Goal: Information Seeking & Learning: Learn about a topic

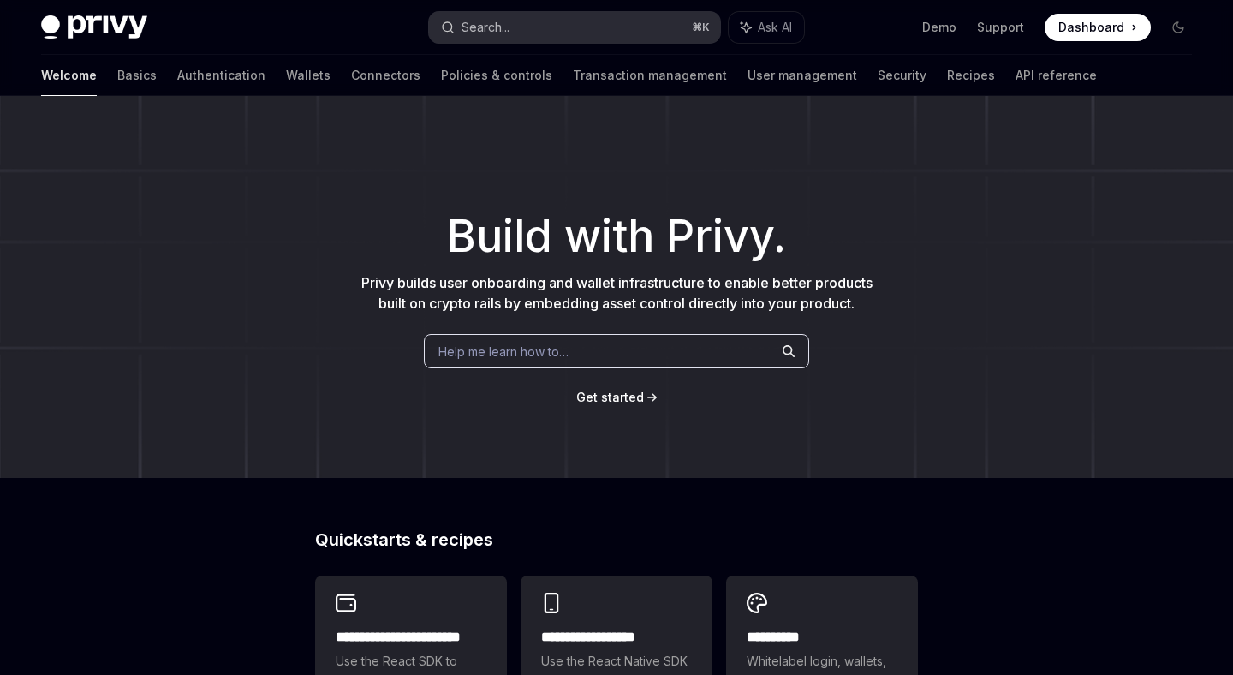
click at [516, 34] on button "Search... ⌘ K" at bounding box center [574, 27] width 290 height 31
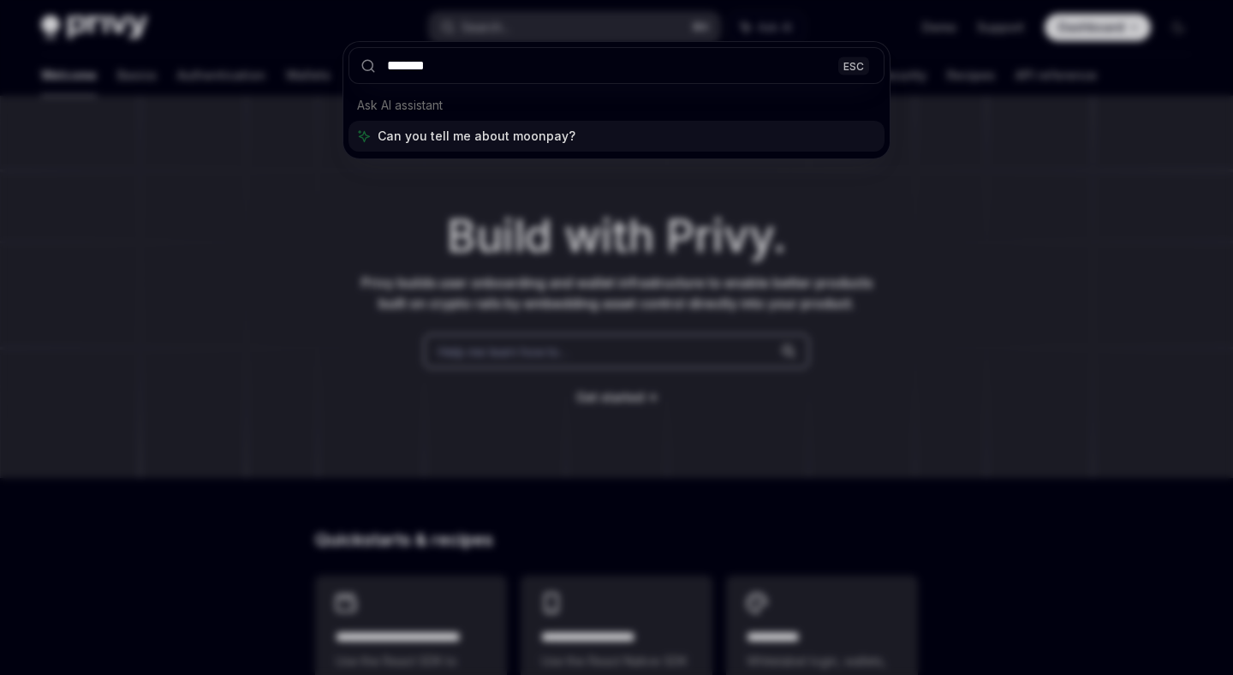
type input "*******"
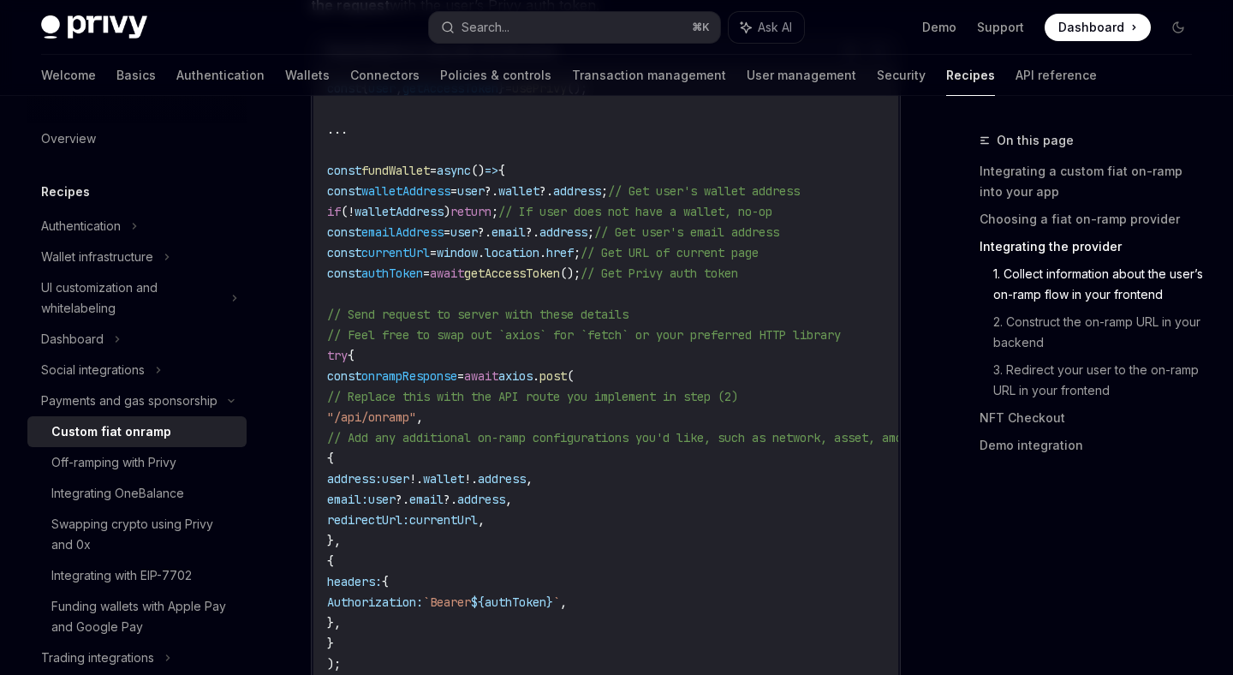
scroll to position [2684, 0]
drag, startPoint x: 371, startPoint y: 331, endPoint x: 528, endPoint y: 617, distance: 326.5
click at [528, 617] on code "const { user , getAccessToken } = usePrivy (); ... const fundWallet = async () …" at bounding box center [666, 439] width 678 height 719
copy code "const onrampResponse = await axios . post ( // Replace this with the API route …"
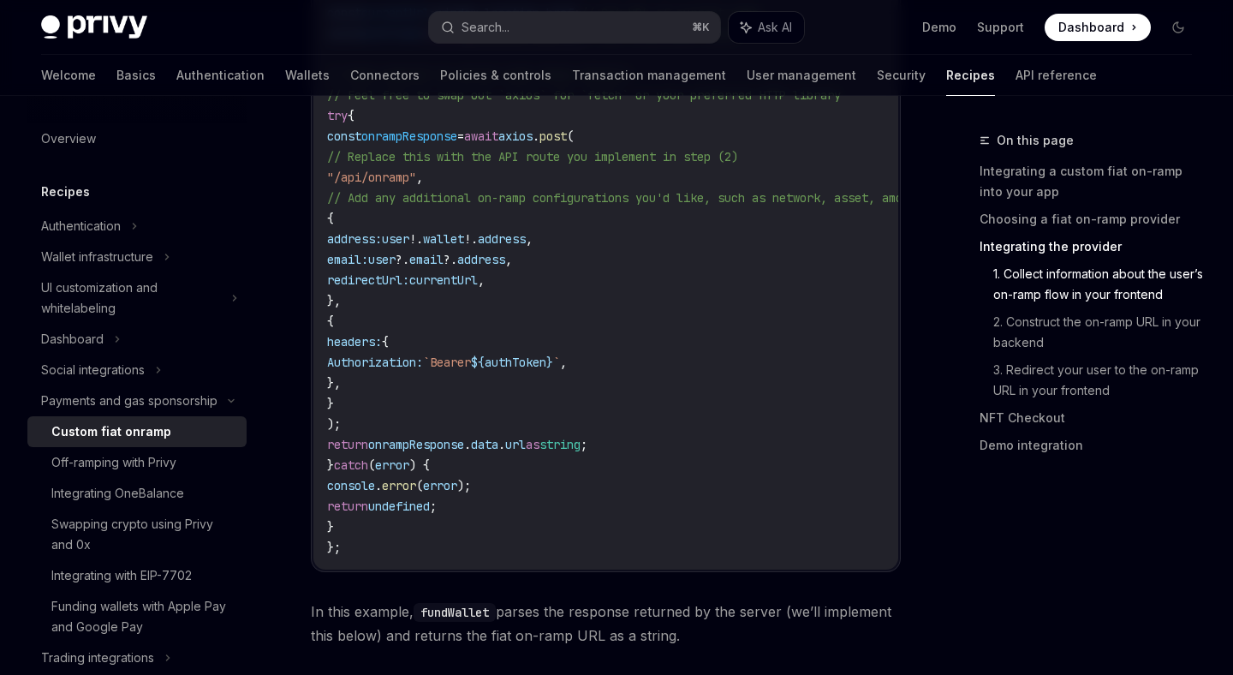
scroll to position [2928, 0]
click at [464, 434] on span "onrampResponse" at bounding box center [416, 441] width 96 height 15
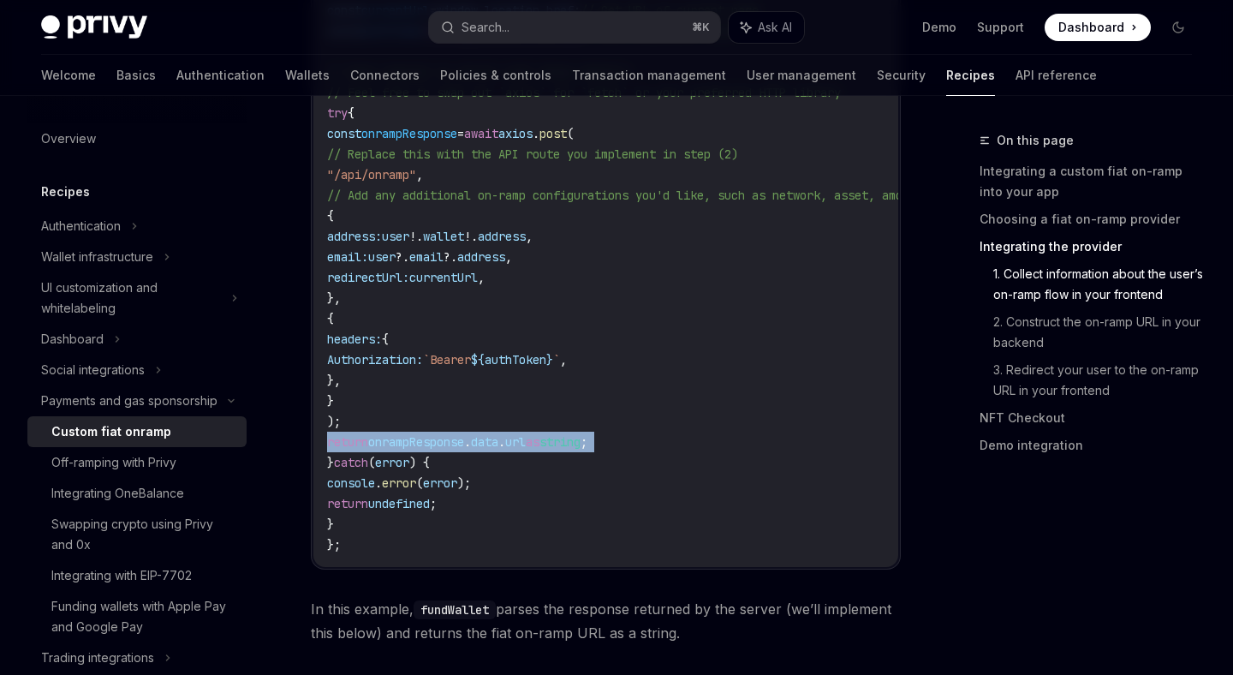
click at [464, 434] on span "onrampResponse" at bounding box center [416, 441] width 96 height 15
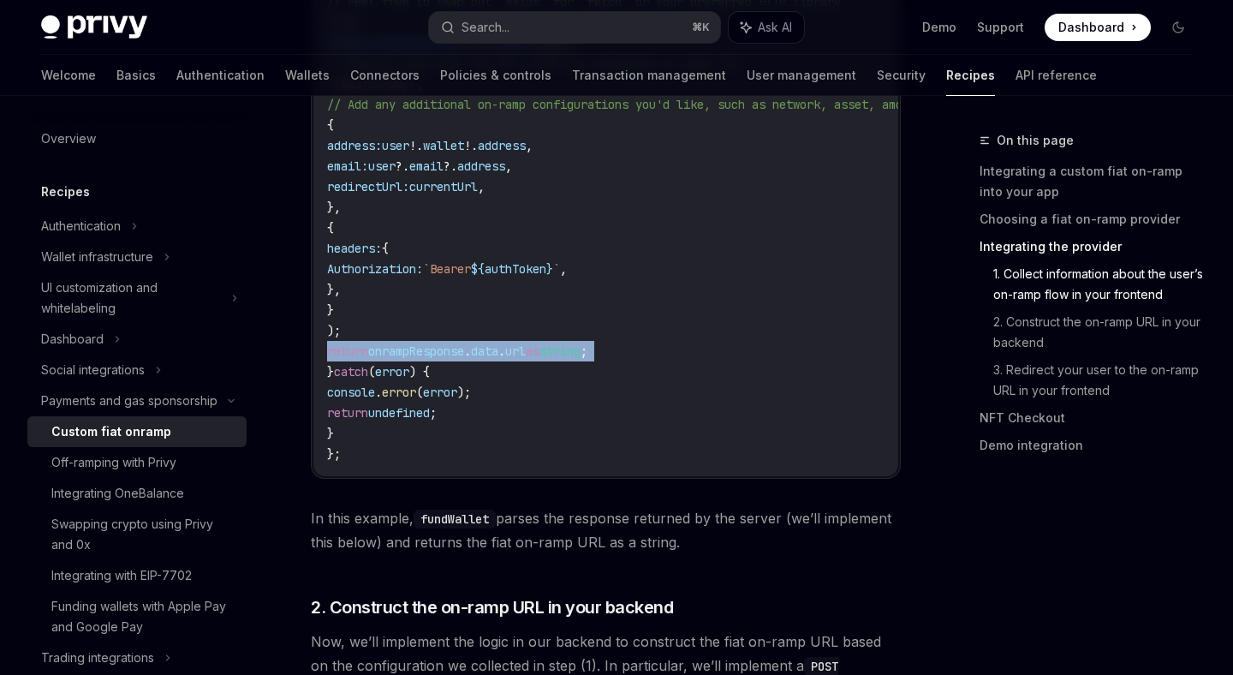
scroll to position [3021, 0]
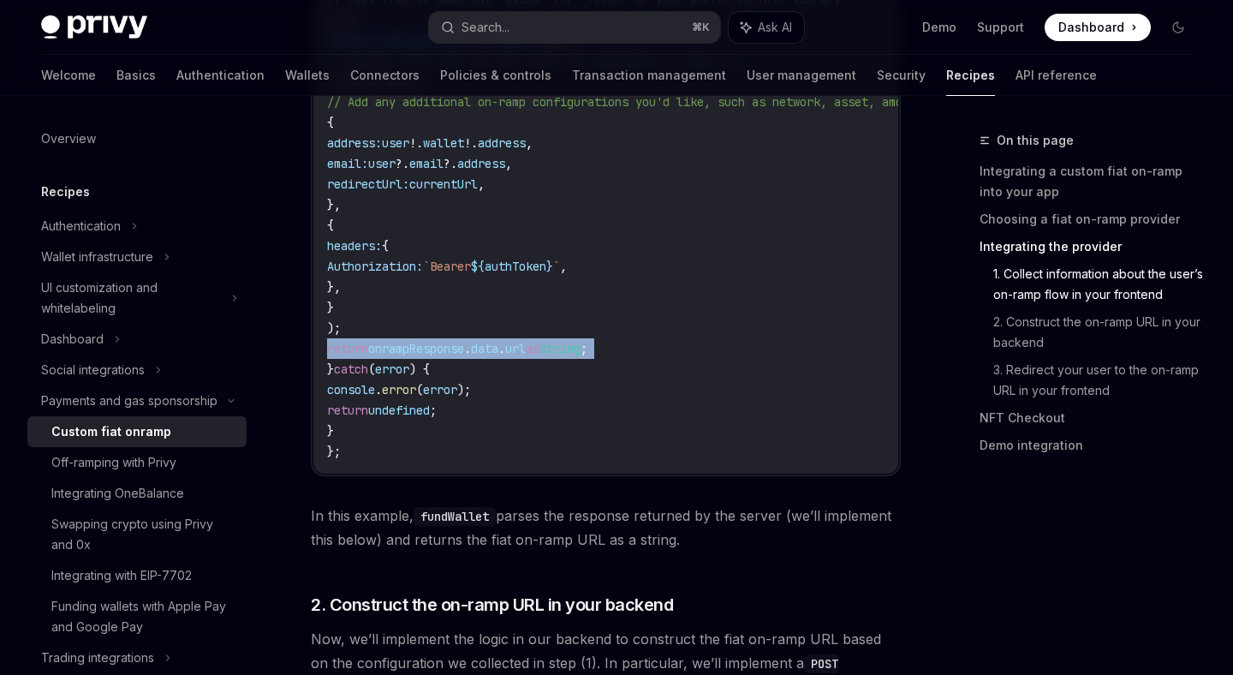
click at [464, 341] on span "onrampResponse" at bounding box center [416, 348] width 96 height 15
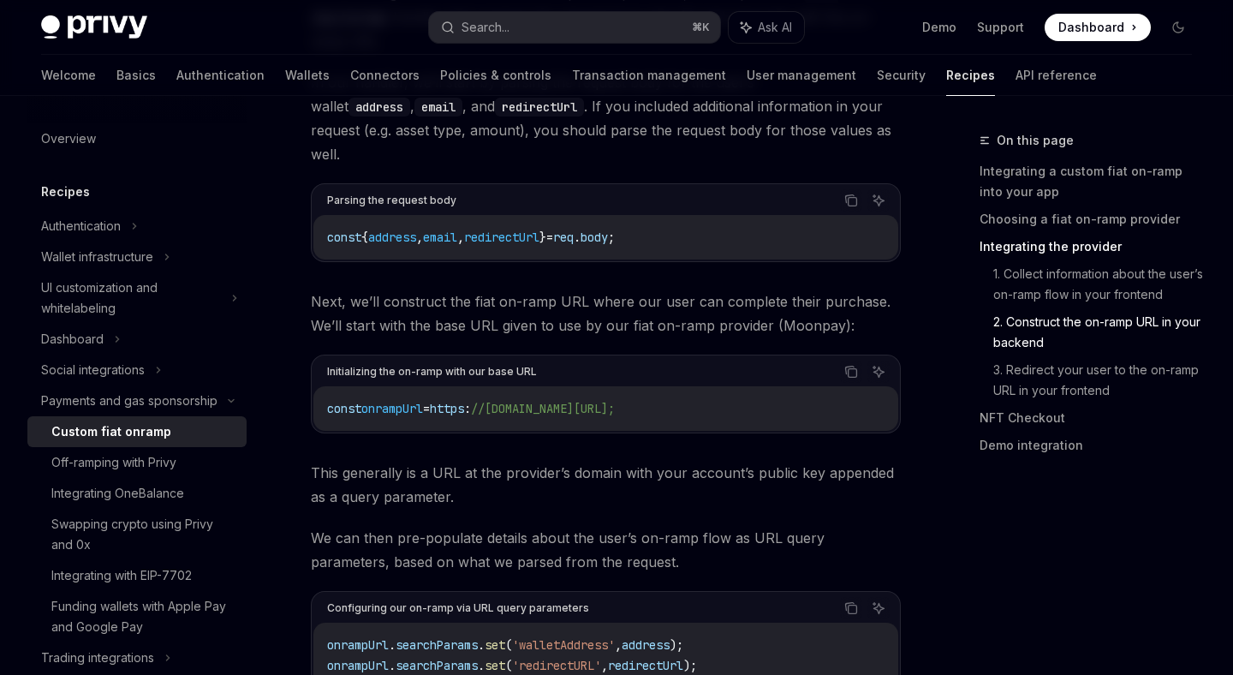
scroll to position [0, 52]
click at [615, 401] on span "//[DOMAIN_NAME][URL];" at bounding box center [543, 408] width 144 height 15
click at [545, 289] on span "Next, we’ll construct the fiat on-ramp URL where our user can complete their pu…" at bounding box center [606, 313] width 590 height 48
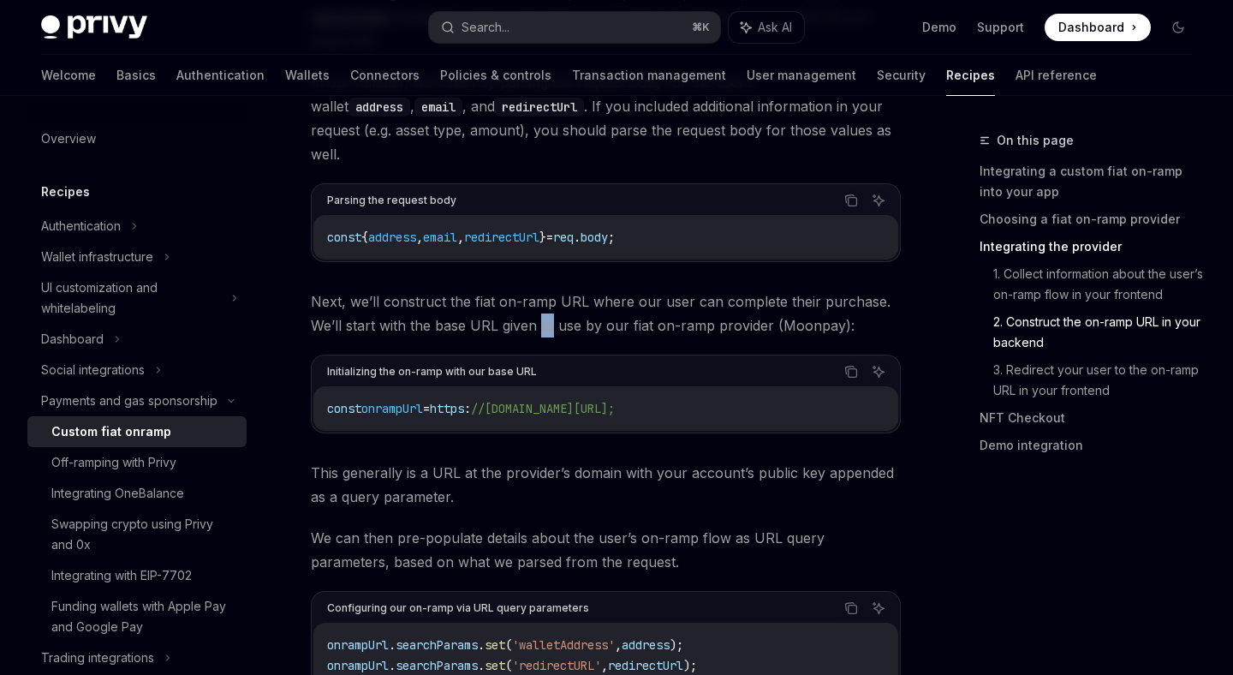
click at [552, 289] on span "Next, we’ll construct the fiat on-ramp URL where our user can complete their pu…" at bounding box center [606, 313] width 590 height 48
click at [589, 289] on span "Next, we’ll construct the fiat on-ramp URL where our user can complete their pu…" at bounding box center [606, 313] width 590 height 48
click at [636, 289] on span "Next, we’ll construct the fiat on-ramp URL where our user can complete their pu…" at bounding box center [606, 313] width 590 height 48
click at [663, 289] on span "Next, we’ll construct the fiat on-ramp URL where our user can complete their pu…" at bounding box center [606, 313] width 590 height 48
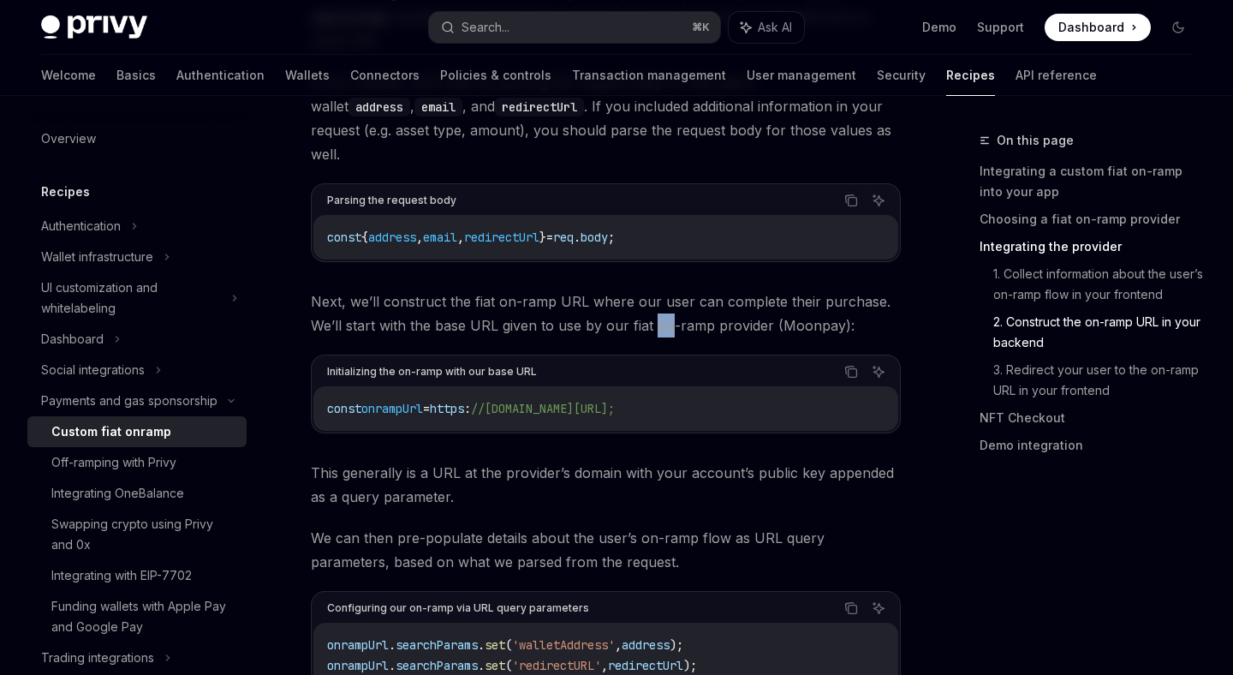
click at [663, 289] on span "Next, we’ll construct the fiat on-ramp URL where our user can complete their pu…" at bounding box center [606, 313] width 590 height 48
click at [565, 289] on span "Next, we’ll construct the fiat on-ramp URL where our user can complete their pu…" at bounding box center [606, 313] width 590 height 48
click at [615, 401] on span "//[DOMAIN_NAME][URL];" at bounding box center [543, 408] width 144 height 15
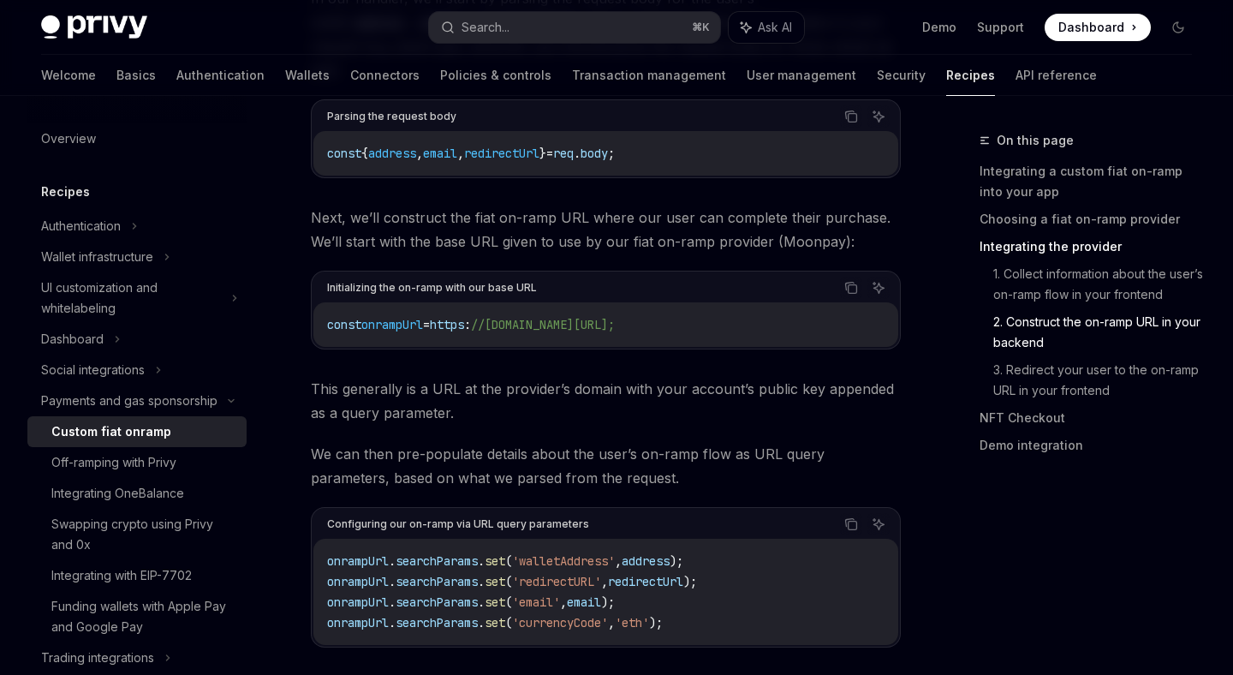
scroll to position [3777, 0]
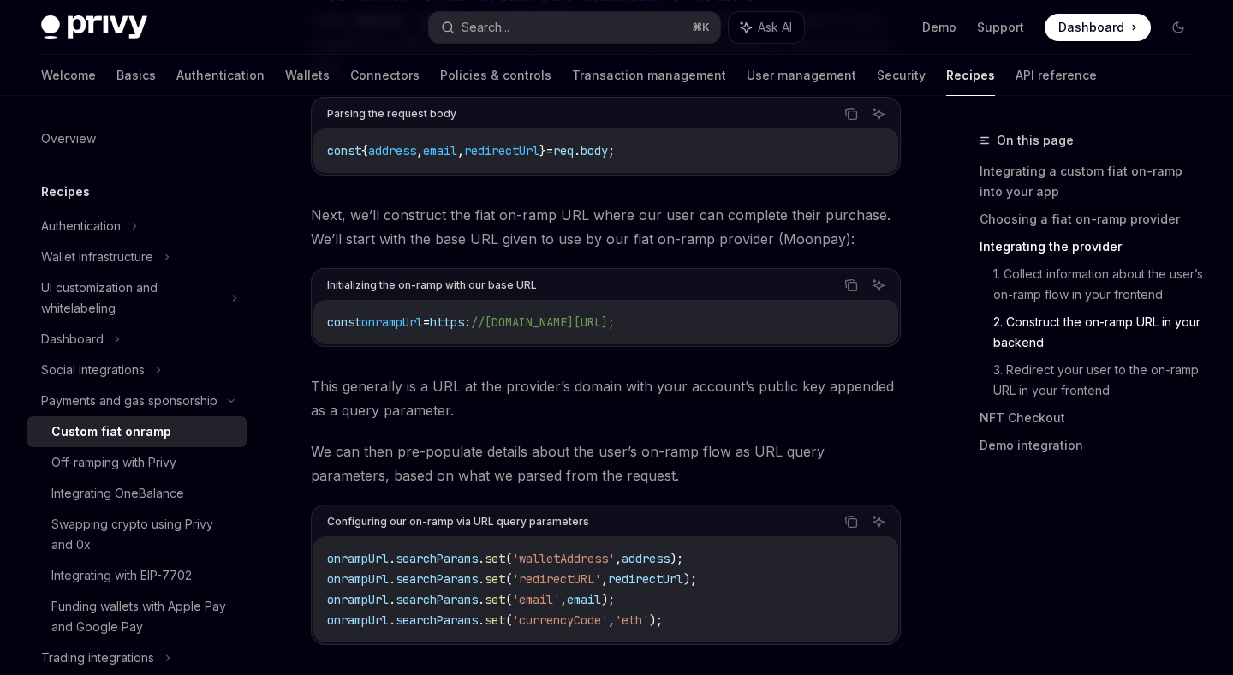
click at [729, 374] on span "This generally is a URL at the provider’s domain with your account’s public key…" at bounding box center [606, 398] width 590 height 48
click at [615, 314] on span "//[DOMAIN_NAME][URL];" at bounding box center [543, 321] width 144 height 15
click at [525, 374] on span "This generally is a URL at the provider’s domain with your account’s public key…" at bounding box center [606, 398] width 590 height 48
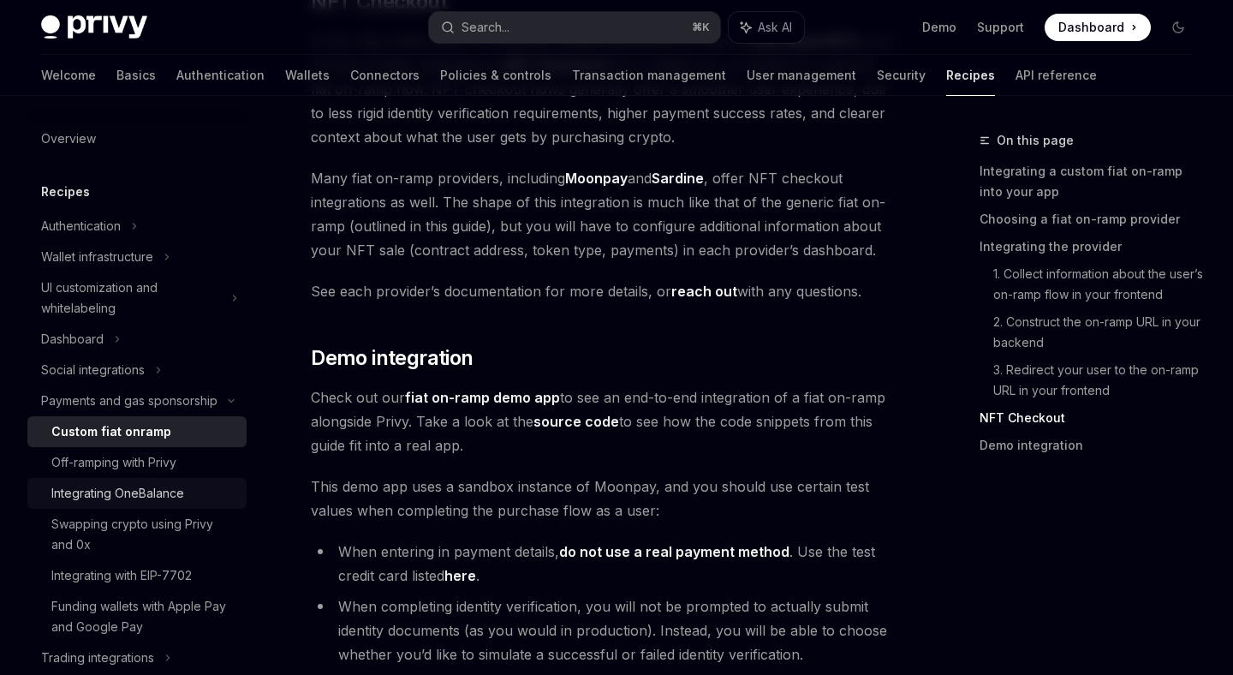
scroll to position [39, 0]
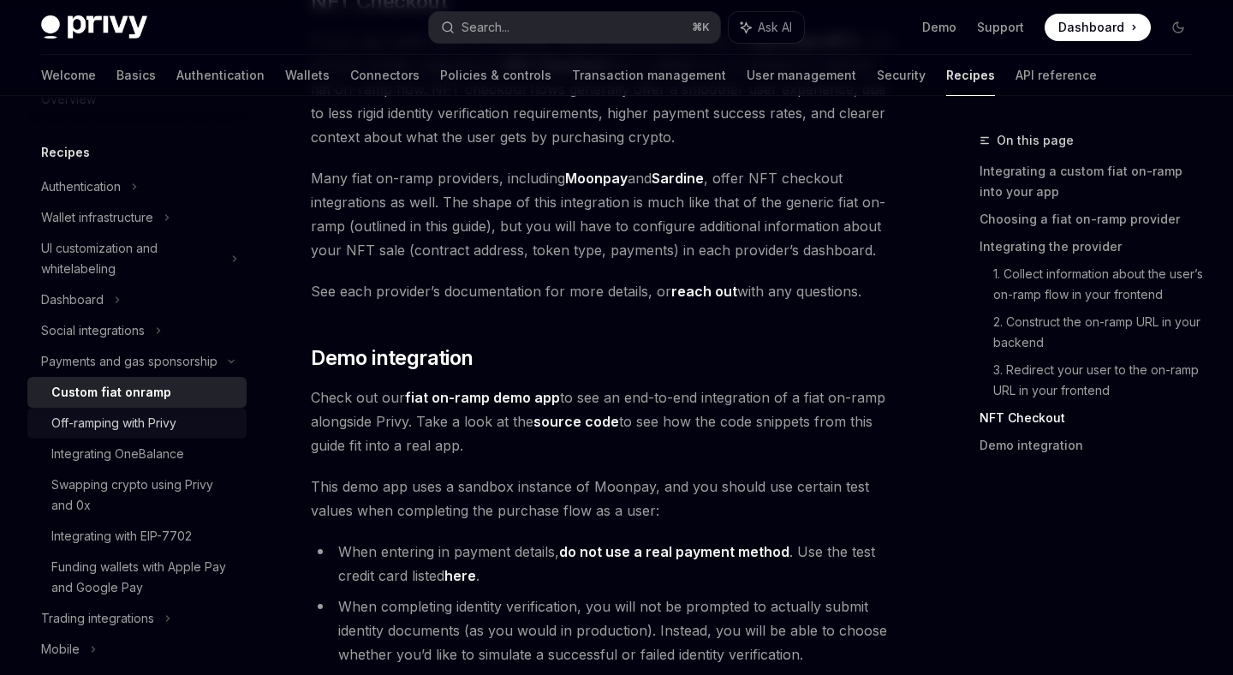
click at [153, 430] on div "Off-ramping with Privy" at bounding box center [113, 423] width 125 height 21
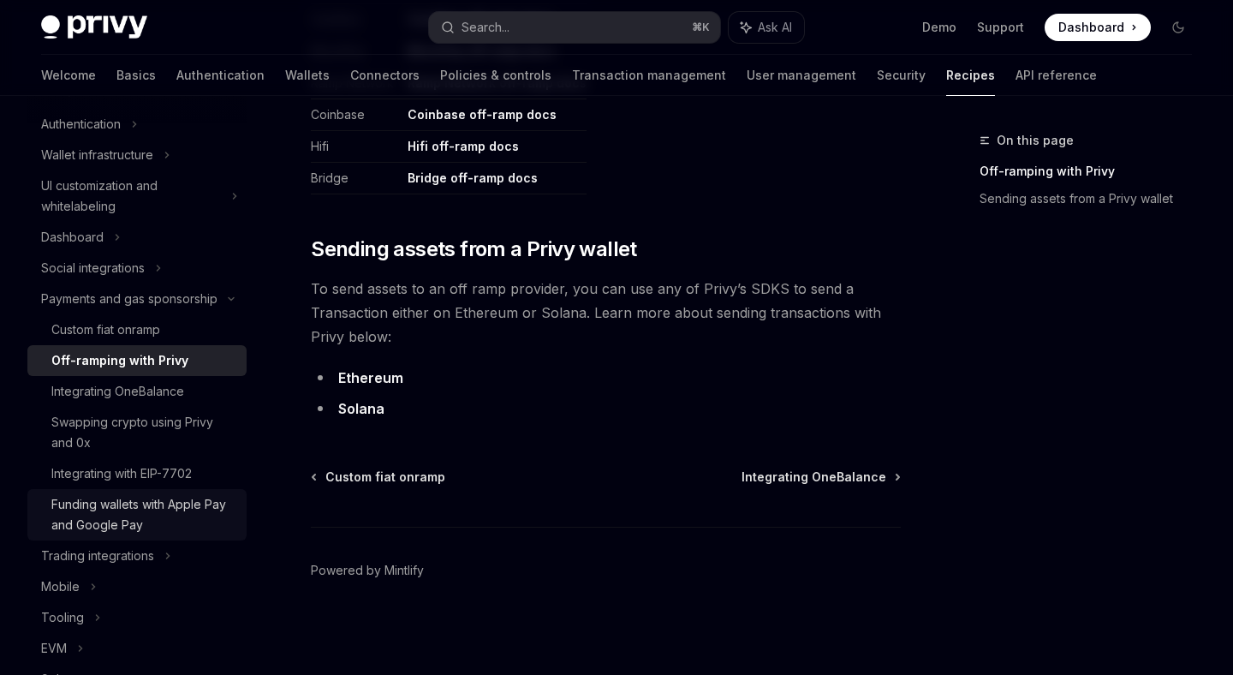
scroll to position [105, 0]
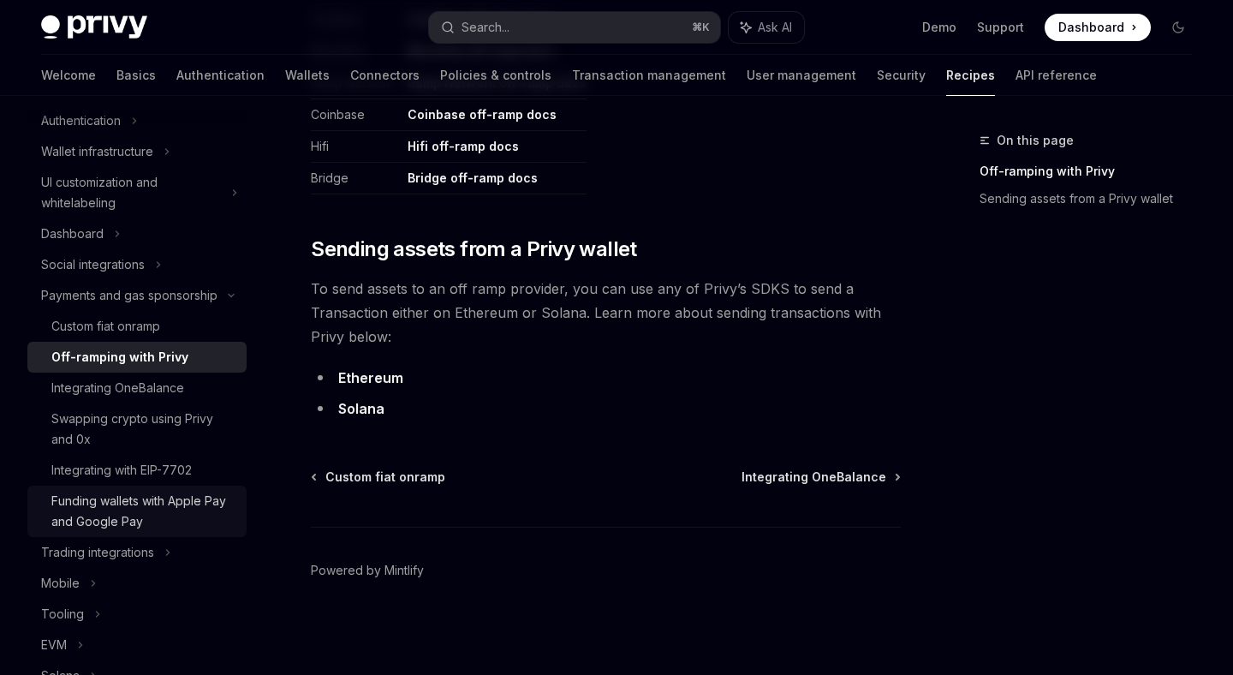
click at [146, 521] on div "Funding wallets with Apple Pay and Google Pay" at bounding box center [143, 511] width 185 height 41
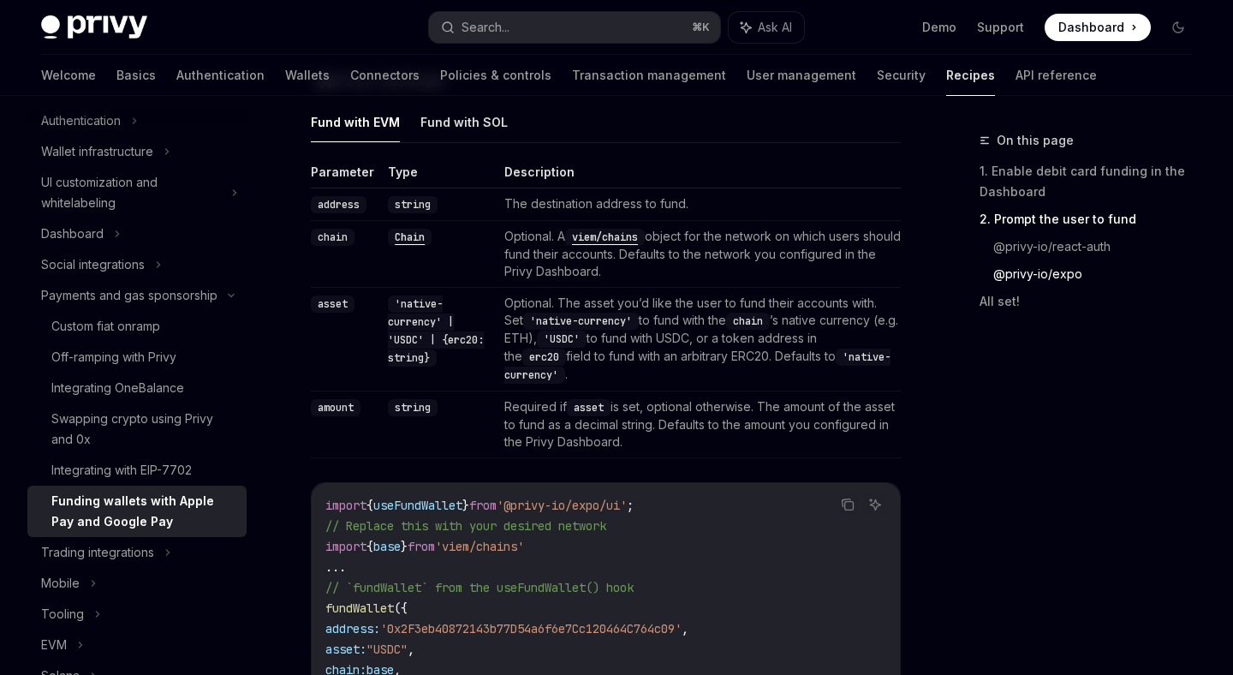
scroll to position [1777, 0]
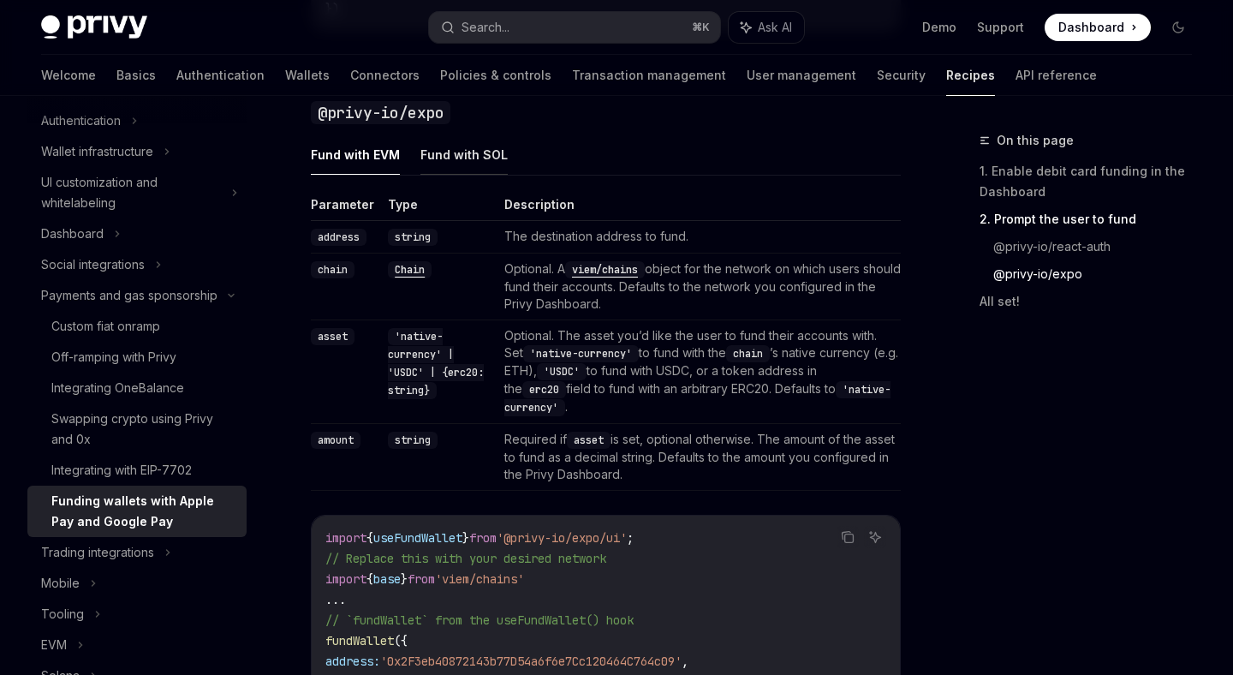
click at [451, 153] on button "Fund with SOL" at bounding box center [463, 154] width 87 height 40
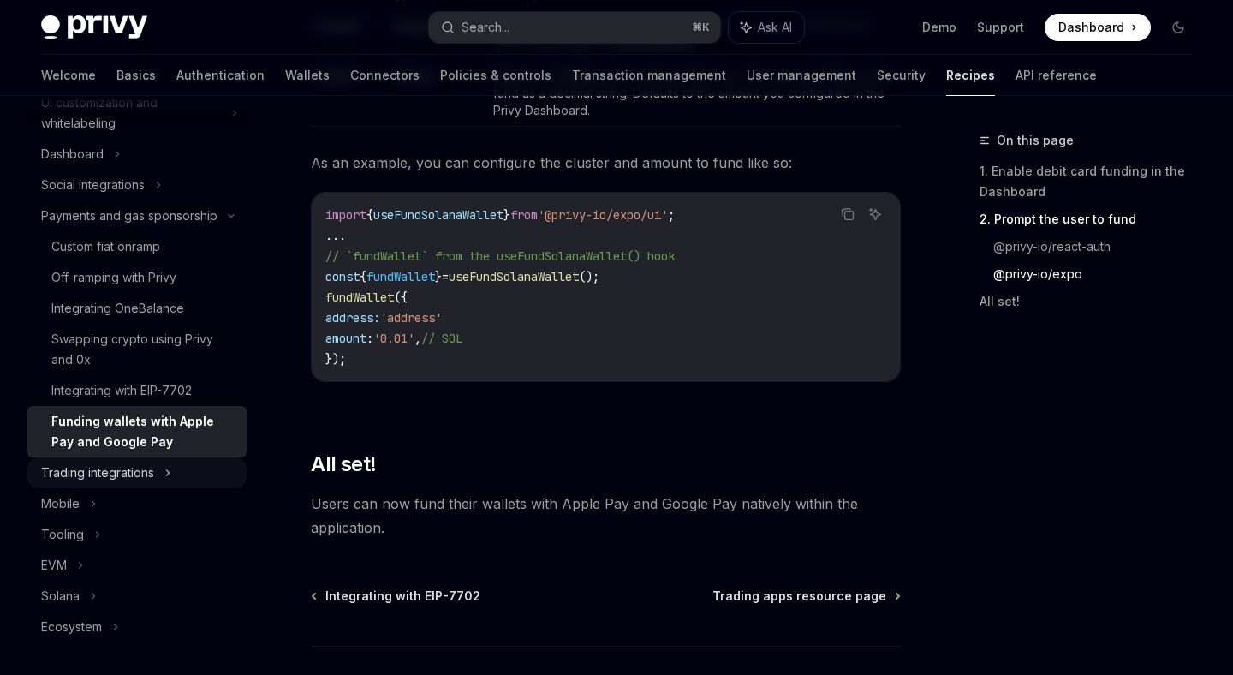
scroll to position [187, 0]
click at [110, 476] on div "Trading integrations" at bounding box center [97, 471] width 113 height 21
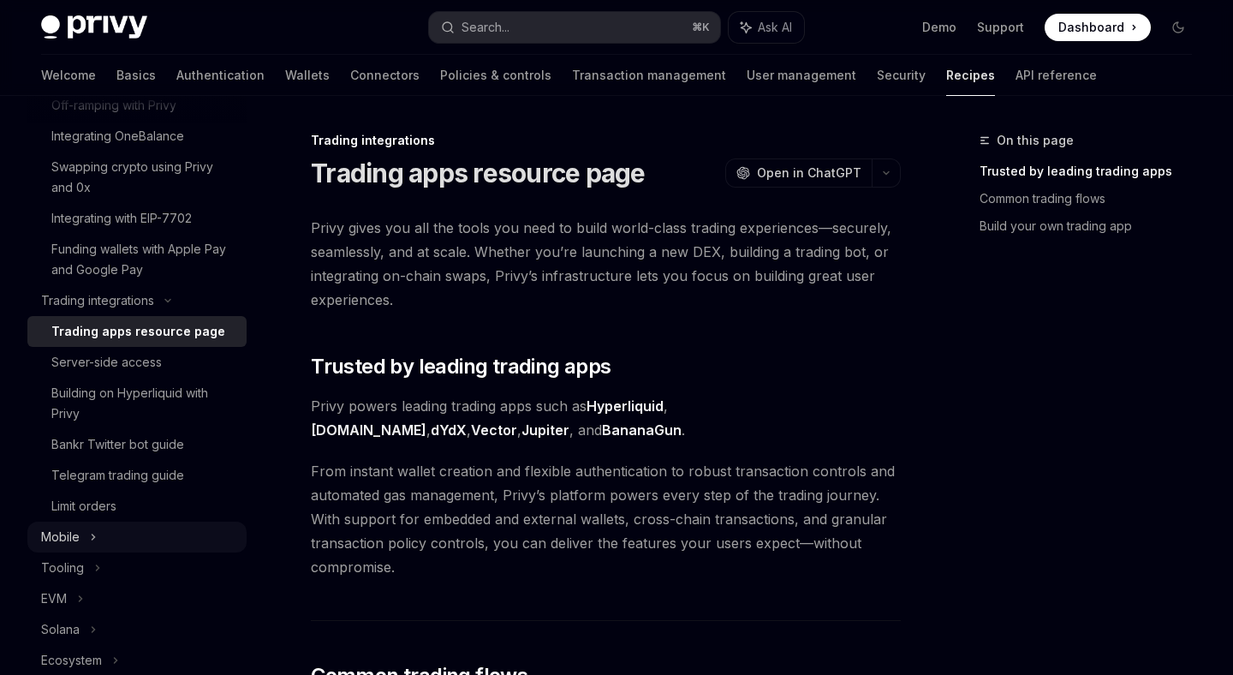
scroll to position [381, 0]
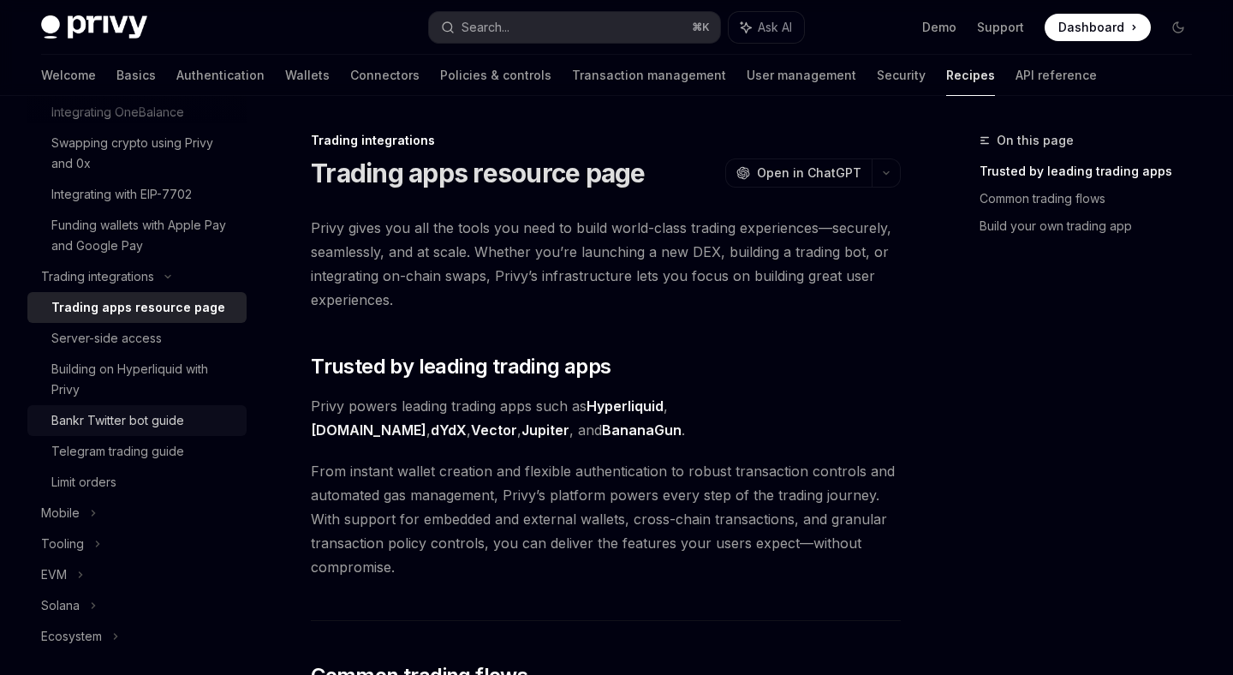
click at [115, 422] on div "Bankr Twitter bot guide" at bounding box center [117, 420] width 133 height 21
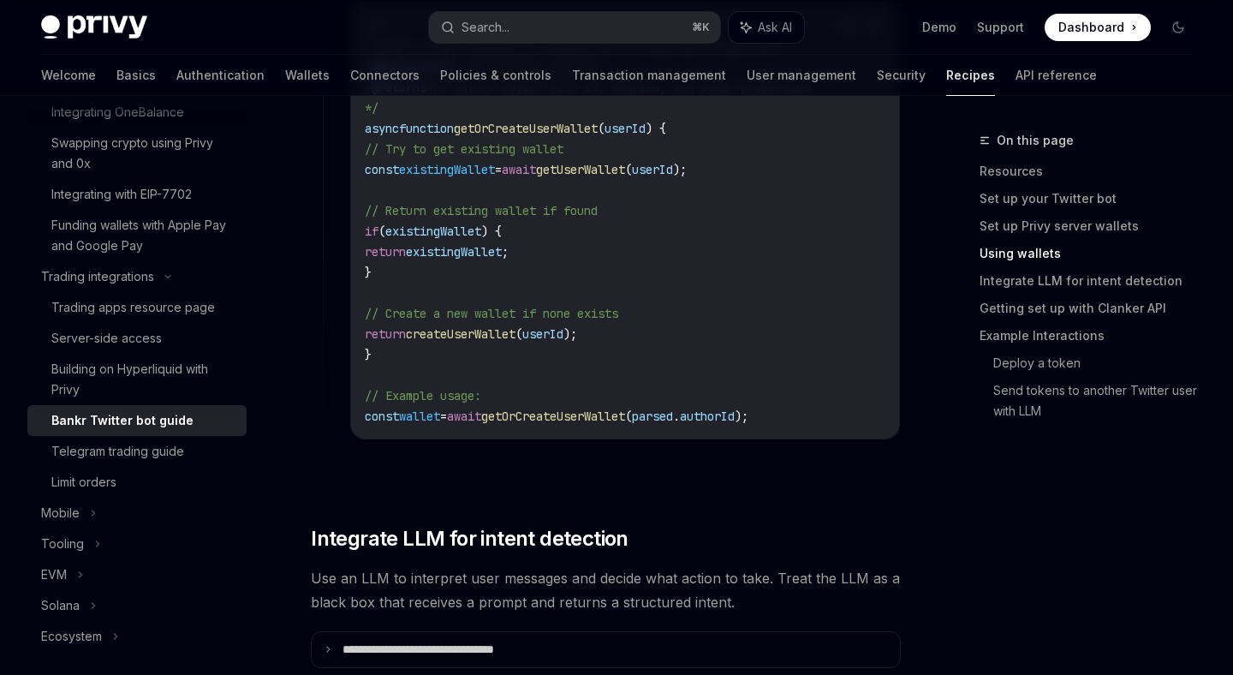
scroll to position [2727, 0]
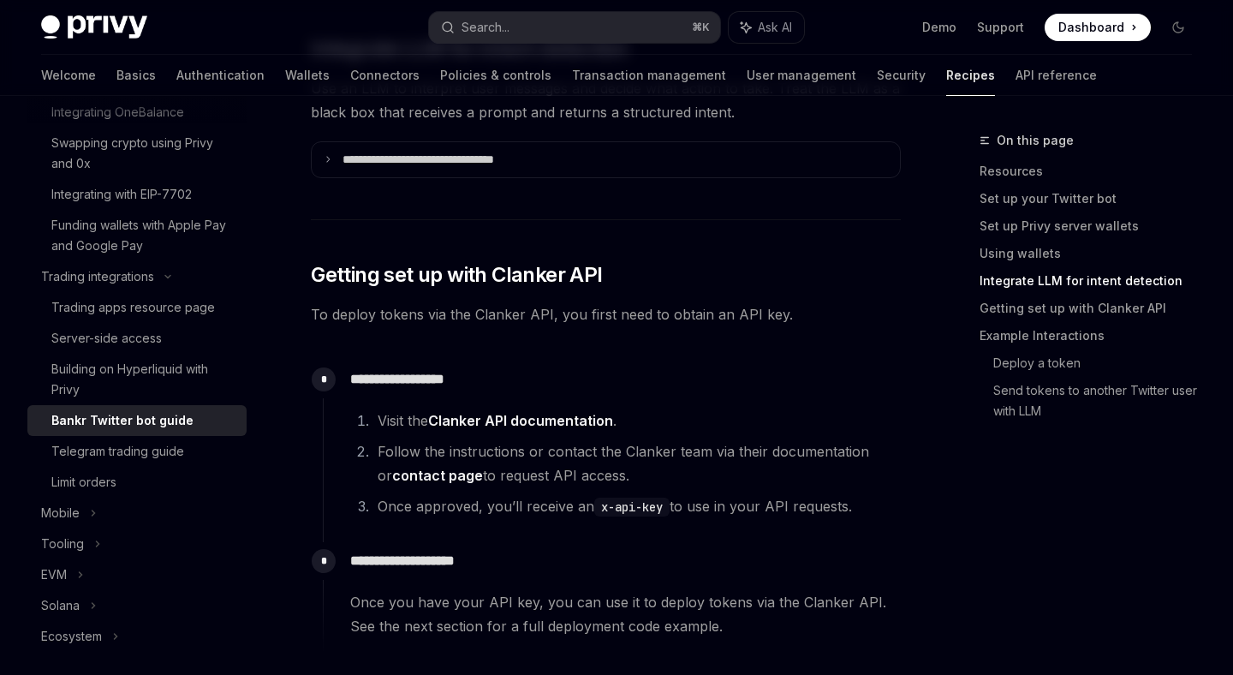
click at [485, 412] on link "Clanker API documentation" at bounding box center [520, 421] width 185 height 18
click at [98, 605] on div "Solana" at bounding box center [136, 605] width 219 height 31
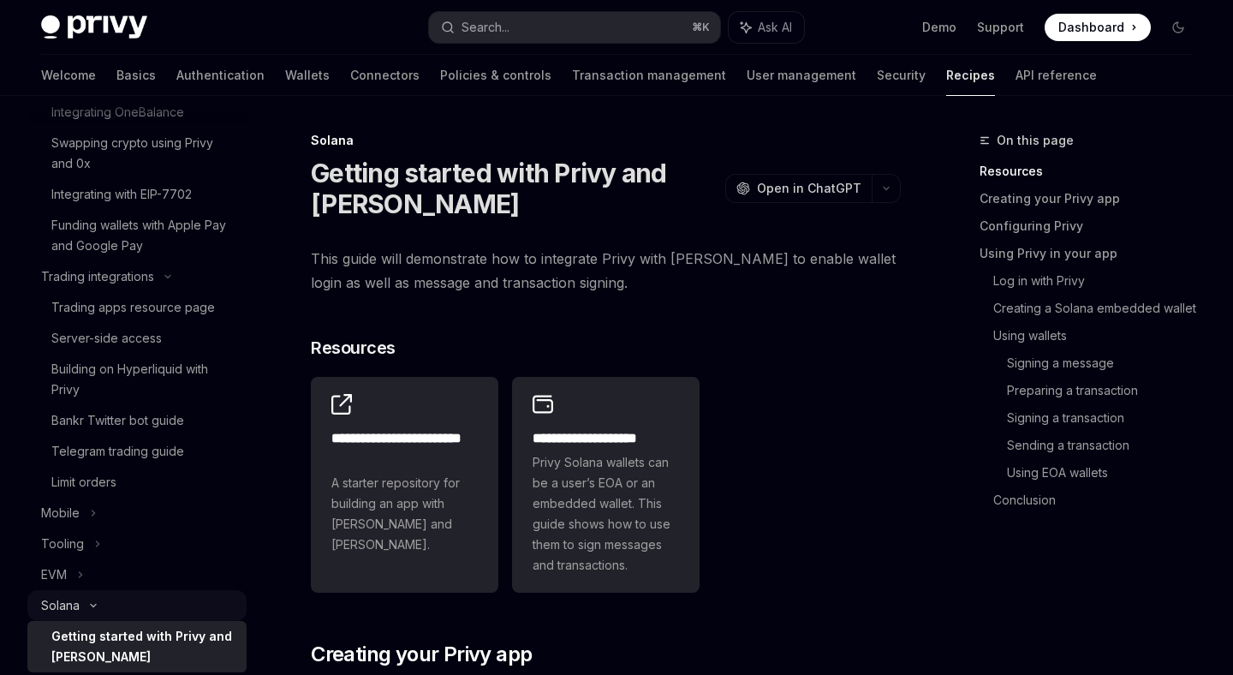
scroll to position [557, 0]
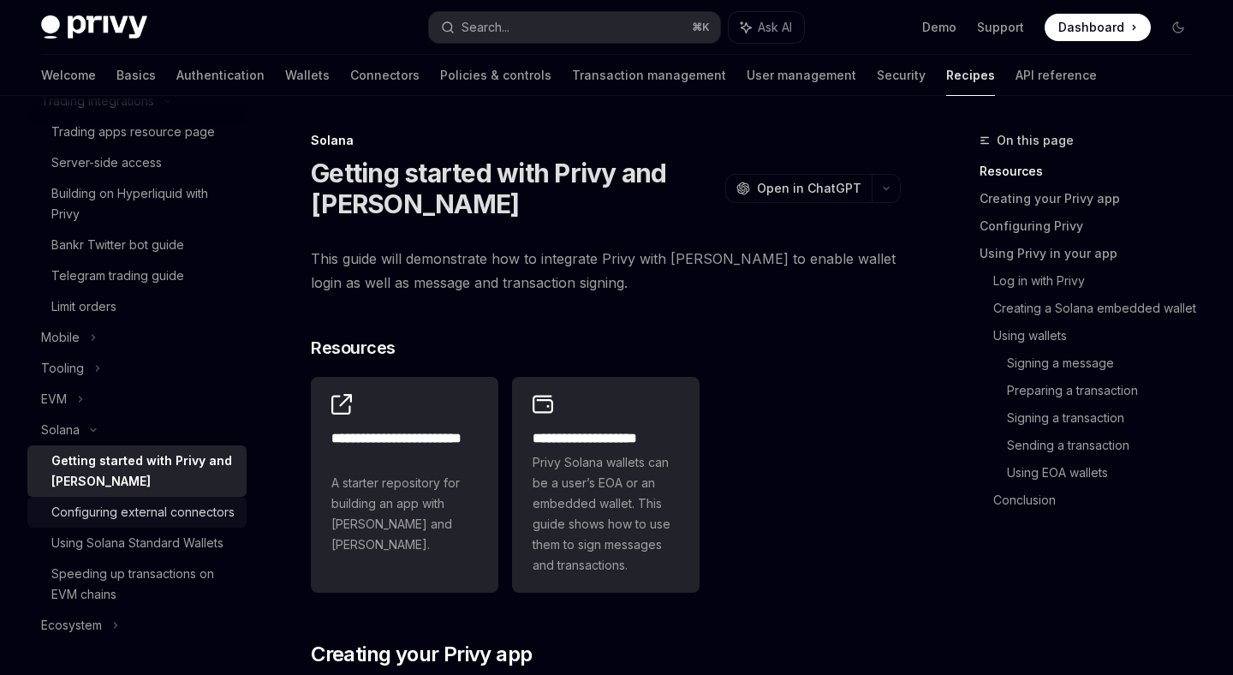
click at [134, 515] on div "Configuring external connectors" at bounding box center [142, 512] width 183 height 21
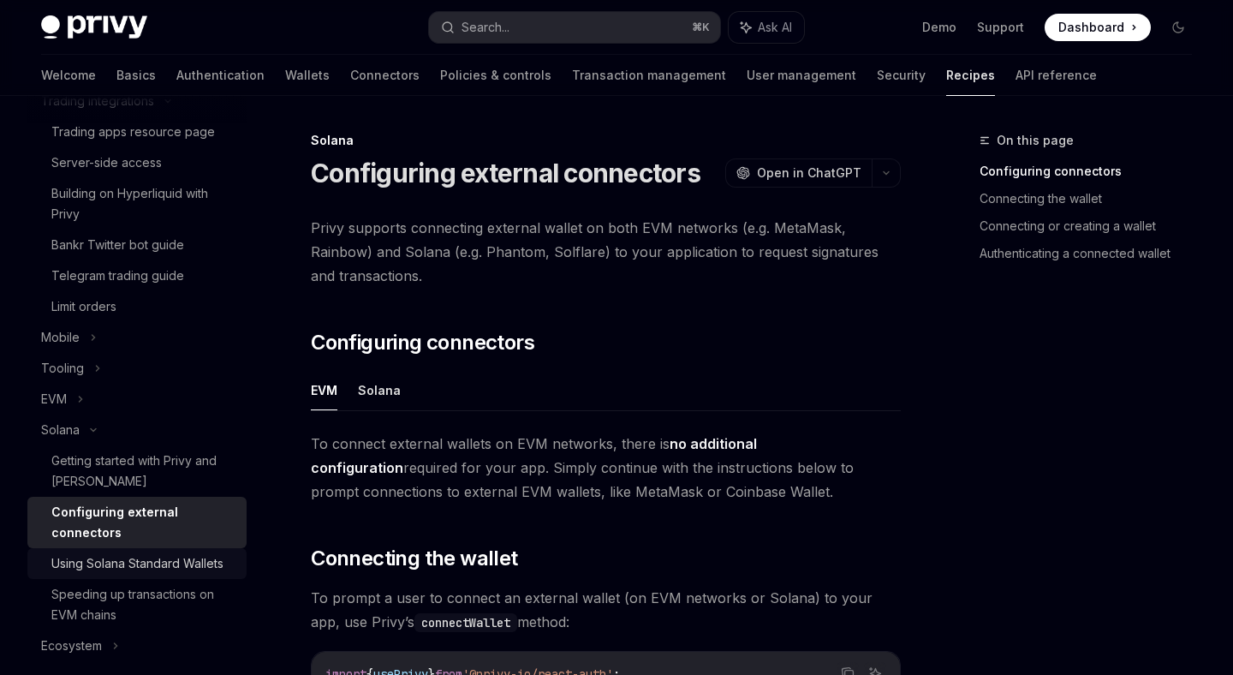
click at [136, 568] on div "Using Solana Standard Wallets" at bounding box center [137, 563] width 172 height 21
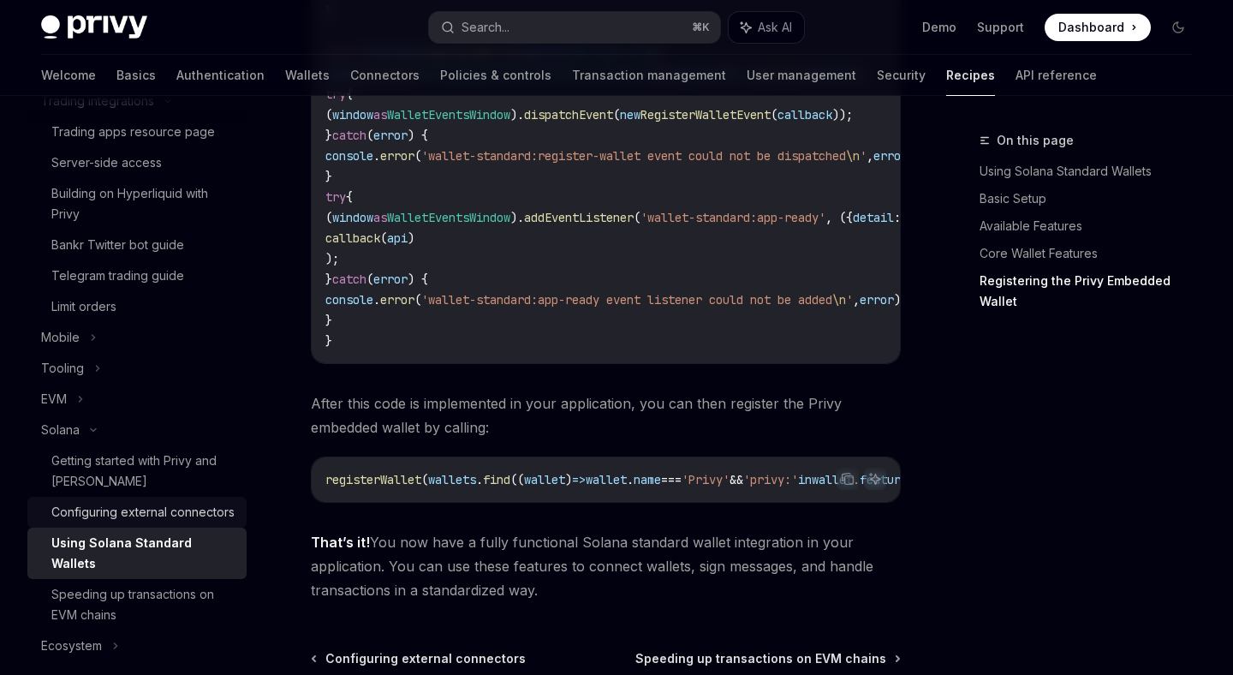
scroll to position [3029, 0]
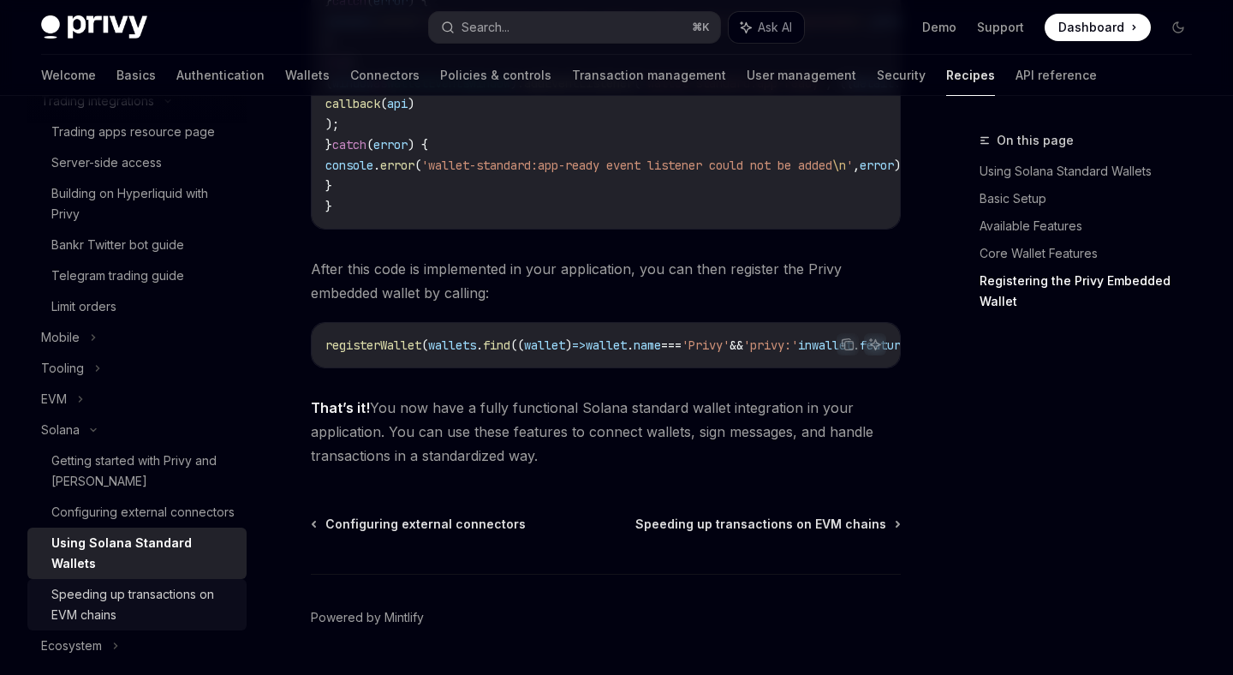
click at [164, 584] on div "Speeding up transactions on EVM chains" at bounding box center [143, 604] width 185 height 41
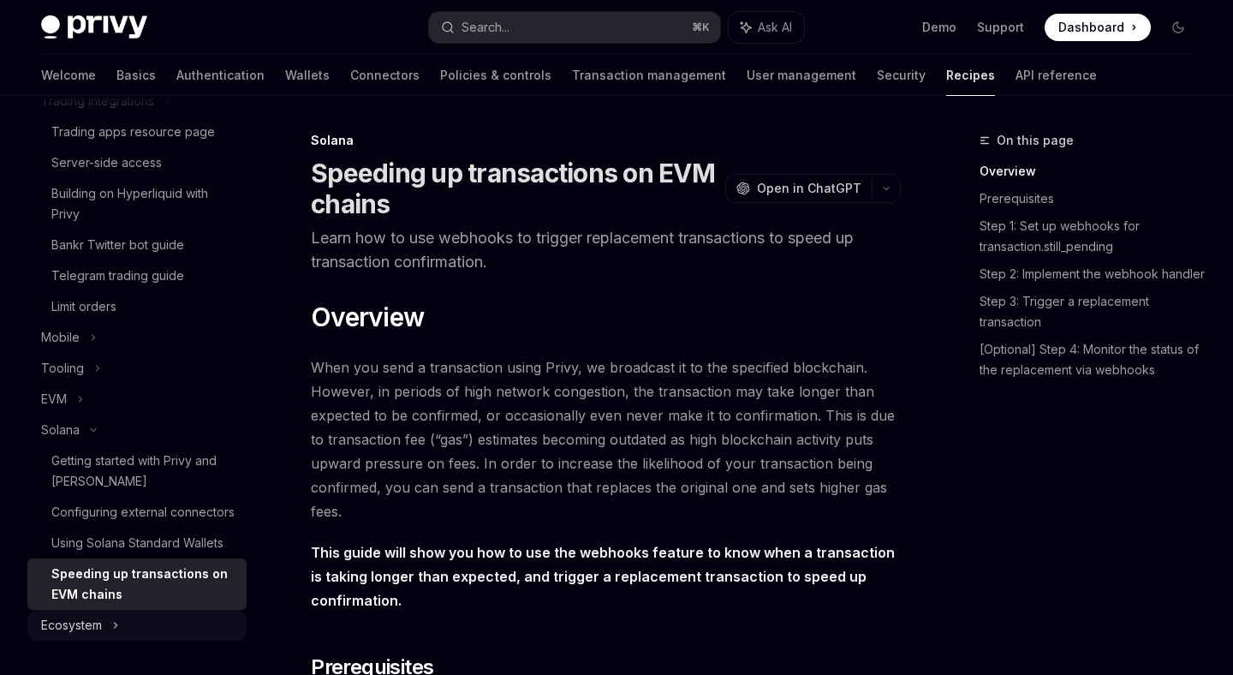
click at [146, 623] on div "Ecosystem" at bounding box center [136, 625] width 219 height 31
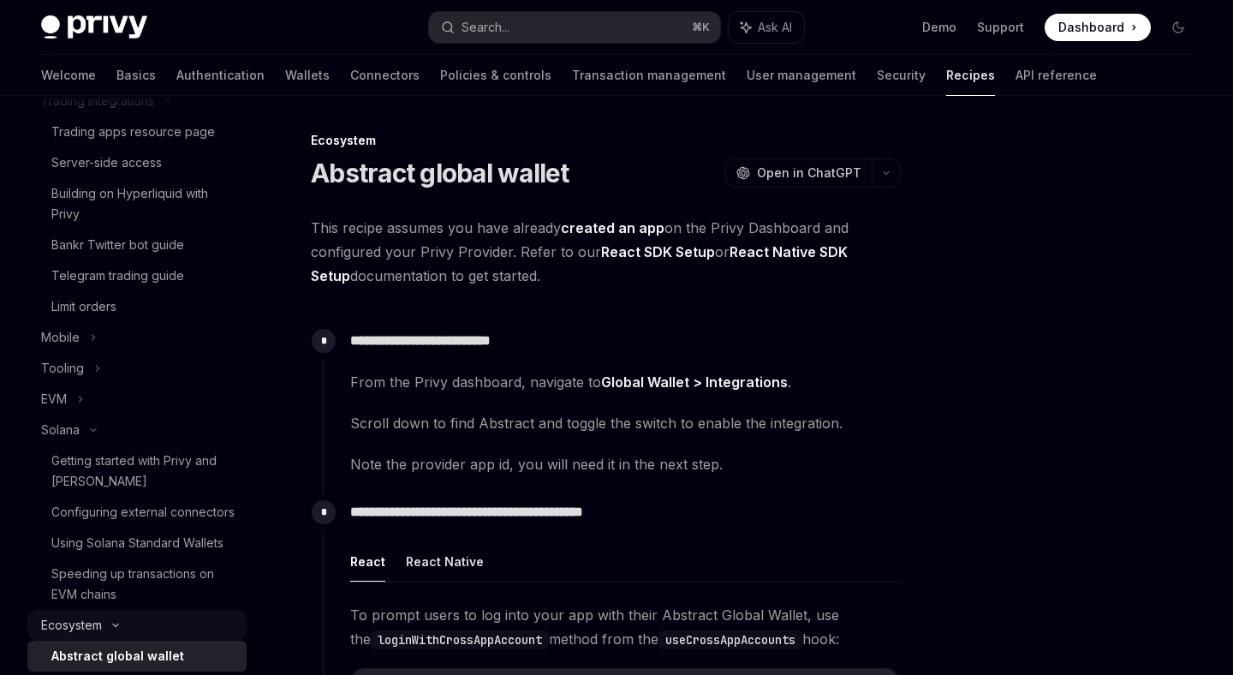
scroll to position [587, 0]
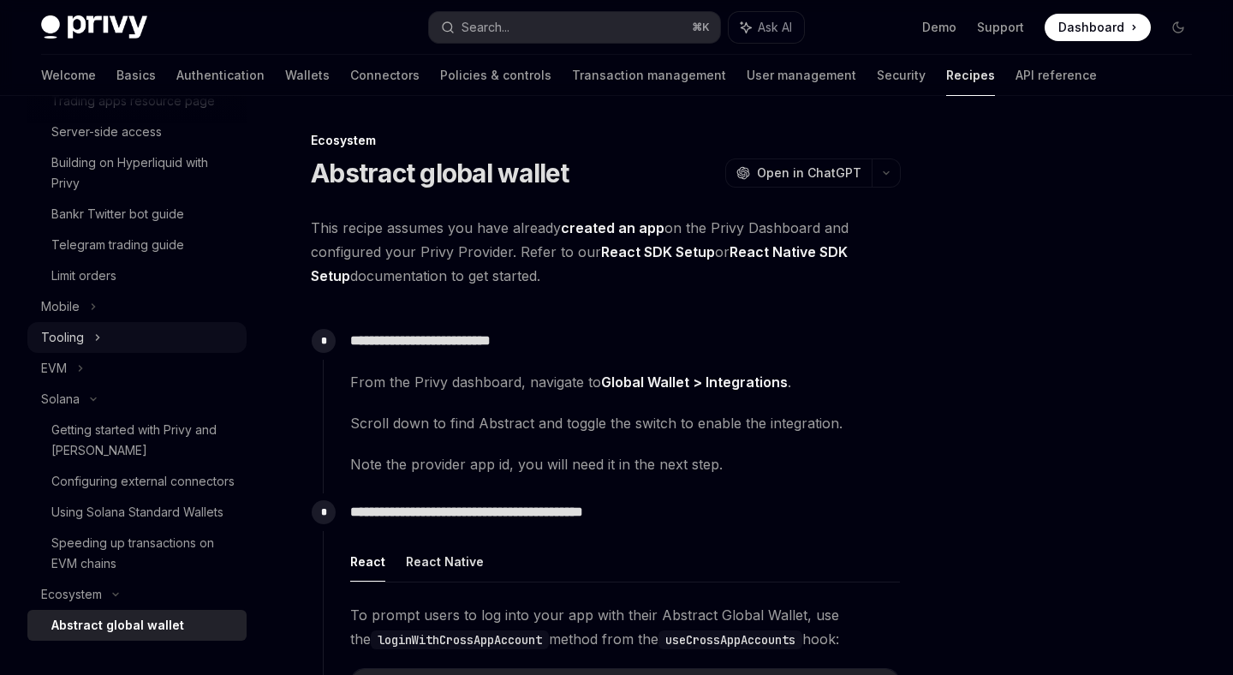
click at [104, 331] on div "Tooling" at bounding box center [136, 337] width 219 height 31
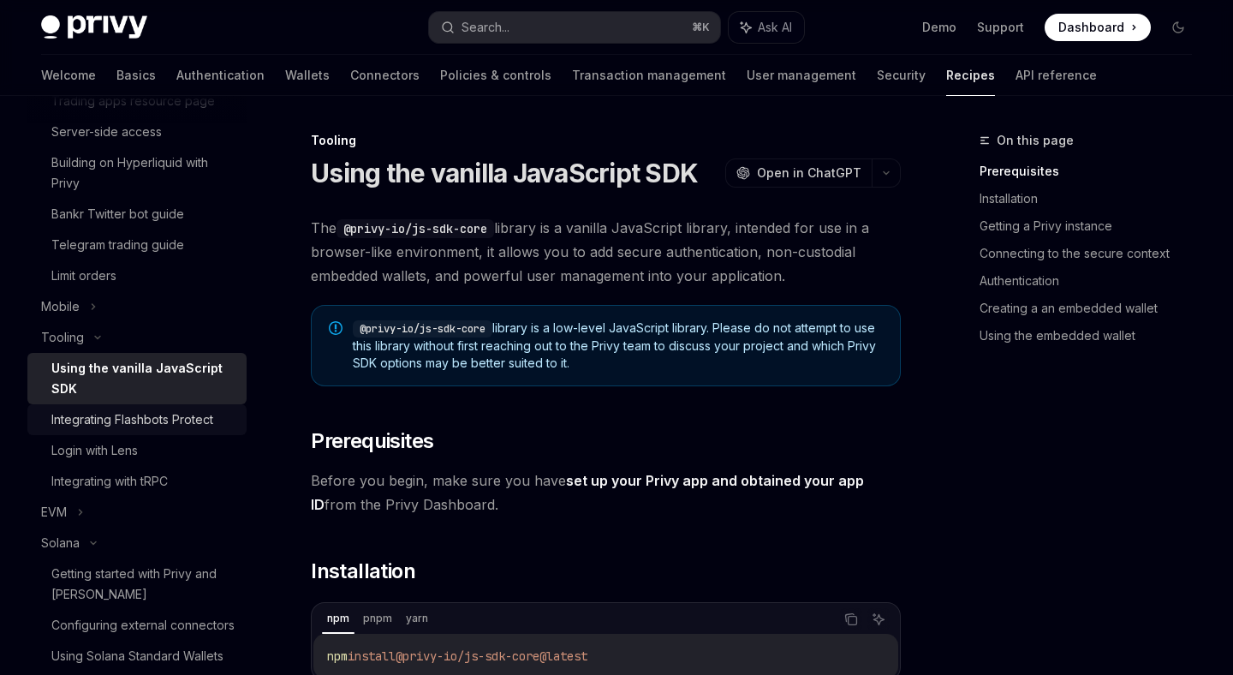
click at [129, 423] on div "Integrating Flashbots Protect" at bounding box center [132, 419] width 162 height 21
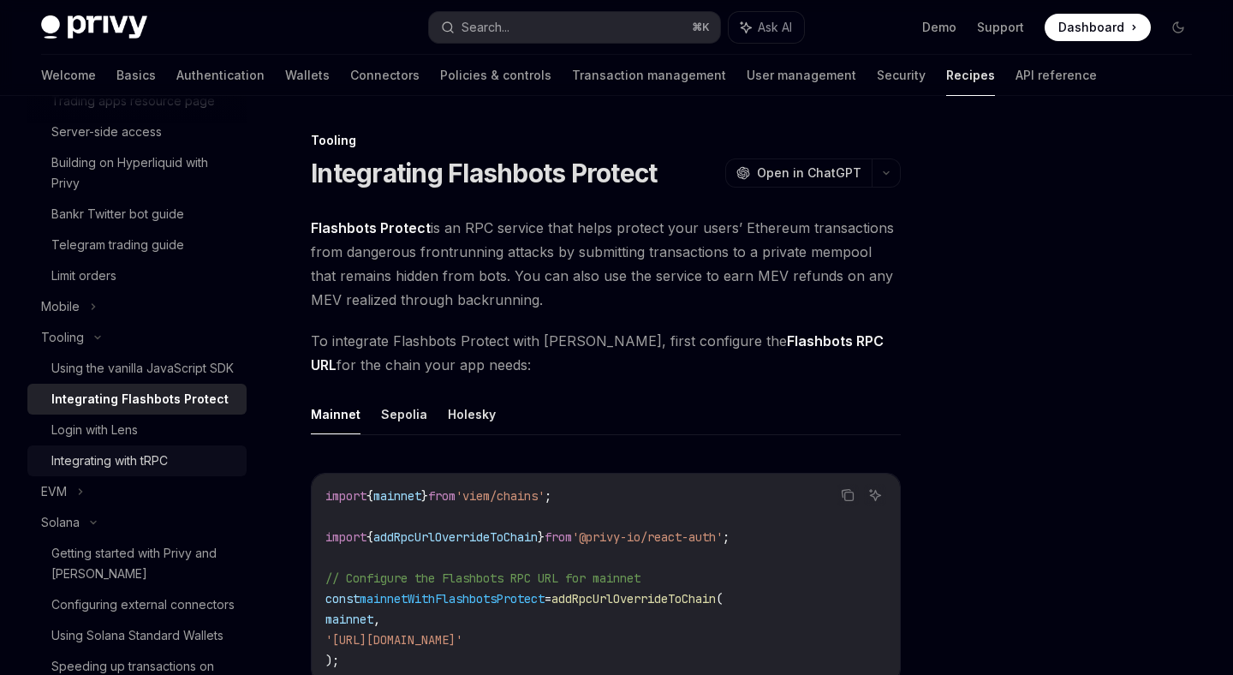
click at [149, 458] on div "Integrating with tRPC" at bounding box center [109, 460] width 116 height 21
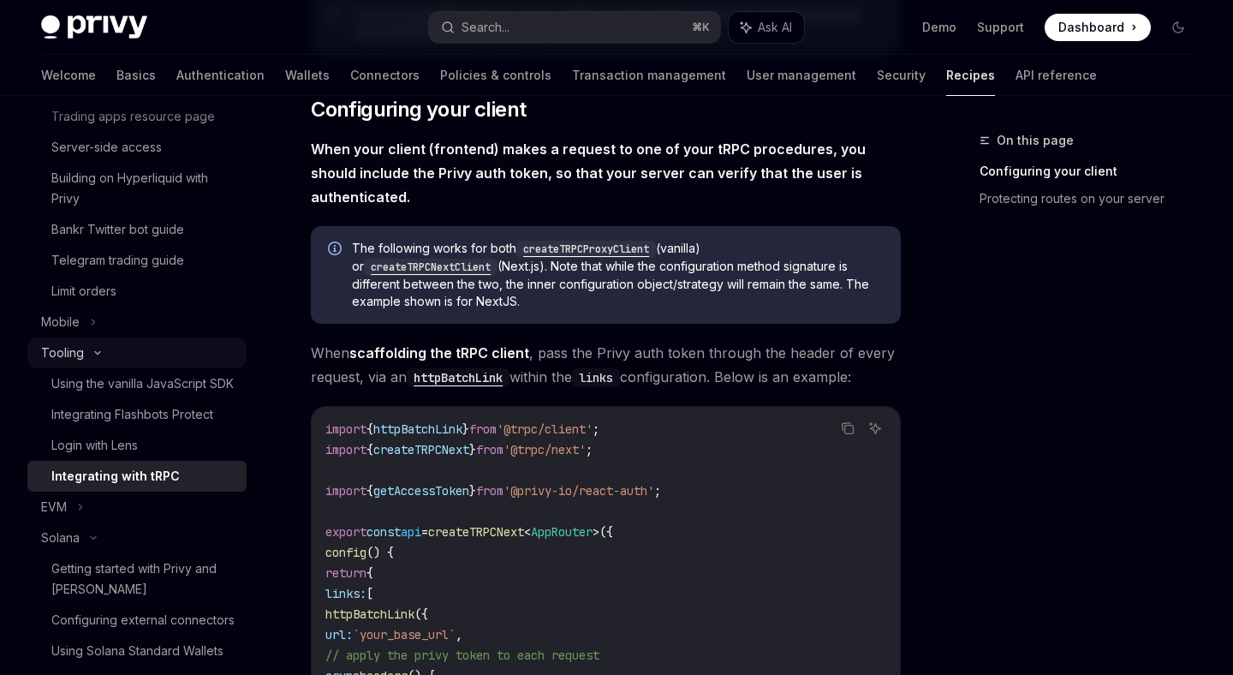
scroll to position [571, 0]
click at [121, 324] on div "Mobile" at bounding box center [136, 322] width 219 height 31
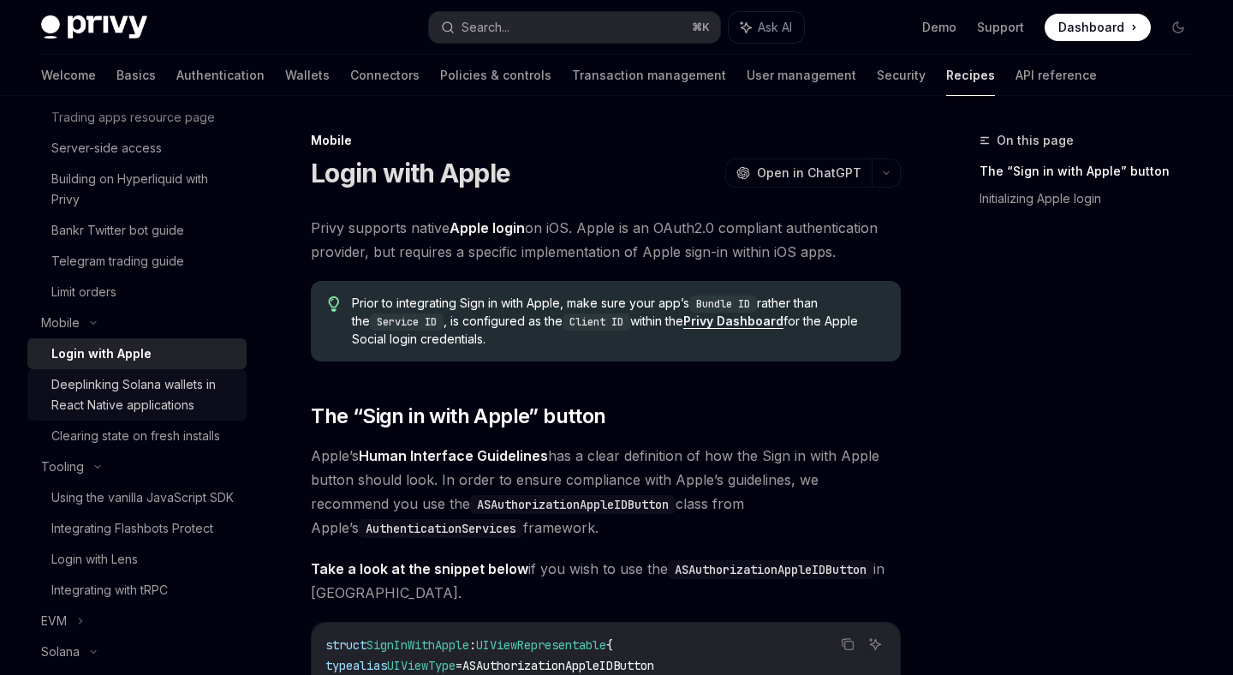
click at [131, 384] on div "Deeplinking Solana wallets in React Native applications" at bounding box center [143, 394] width 185 height 41
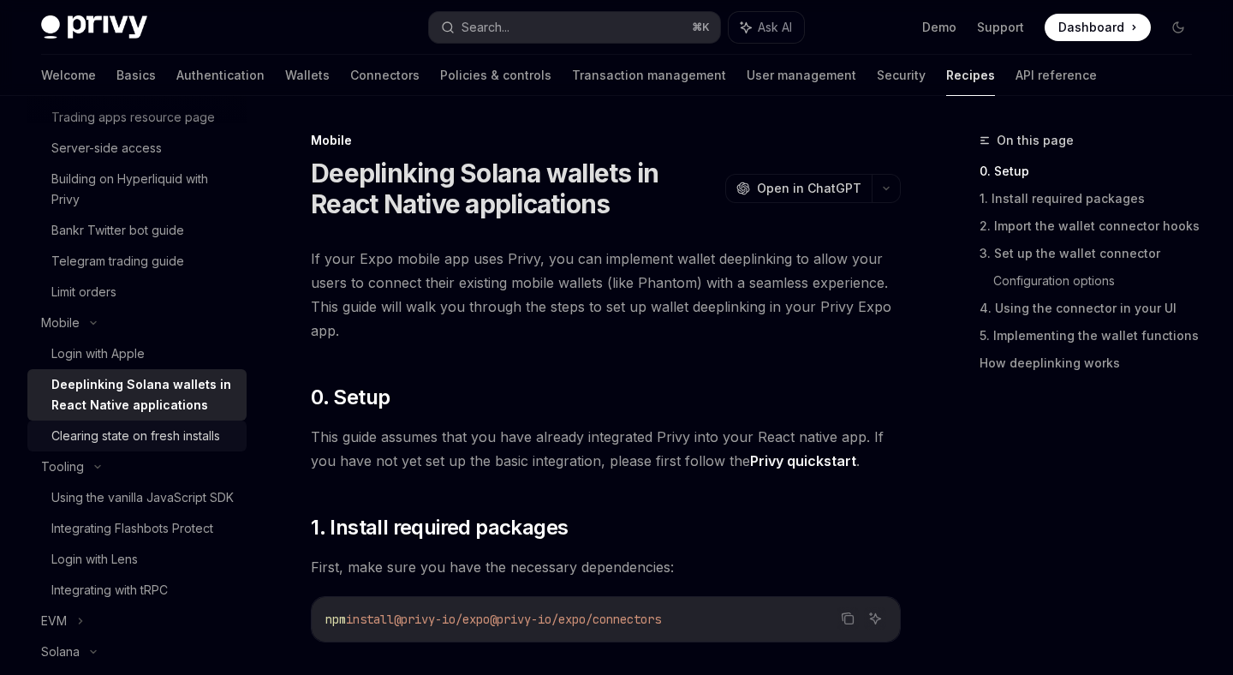
click at [174, 441] on div "Clearing state on fresh installs" at bounding box center [135, 436] width 169 height 21
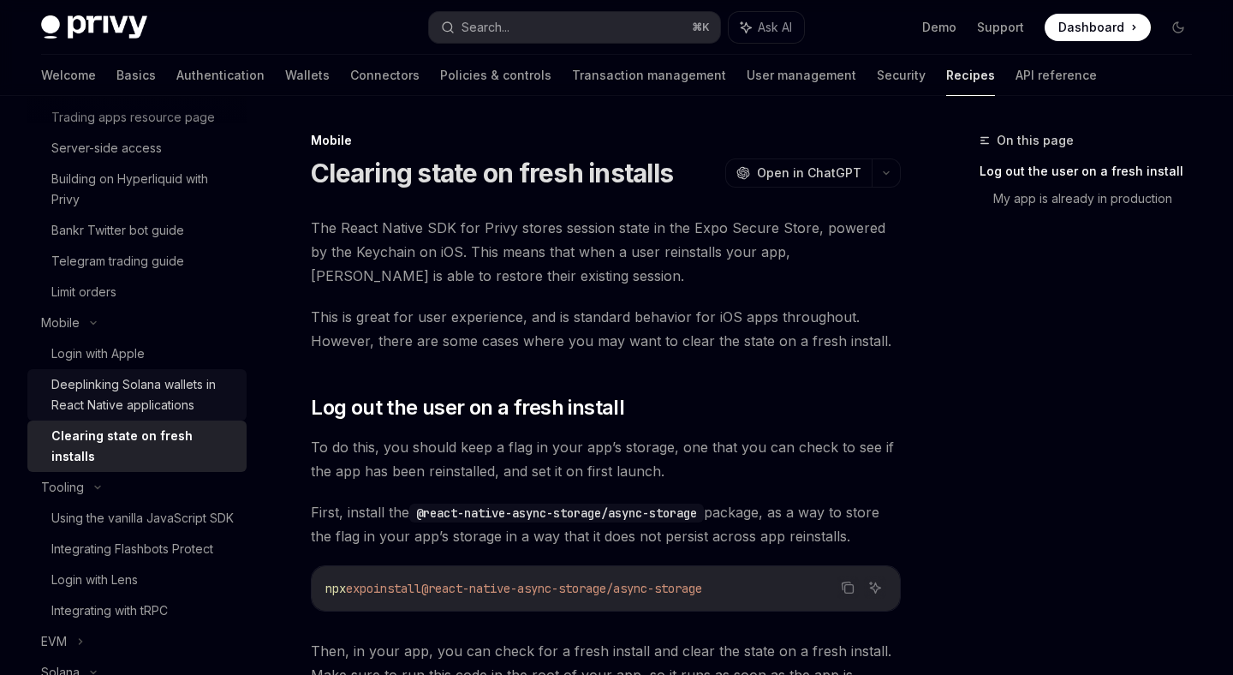
click at [174, 402] on div "Deeplinking Solana wallets in React Native applications" at bounding box center [143, 394] width 185 height 41
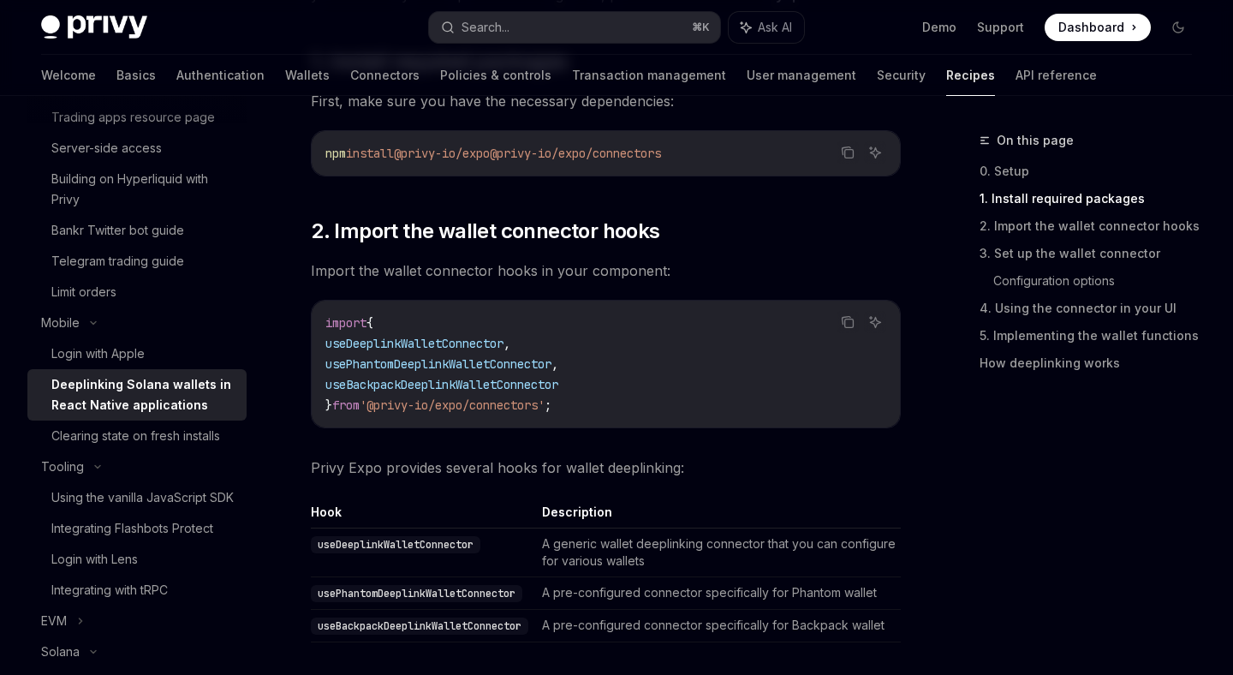
scroll to position [468, 0]
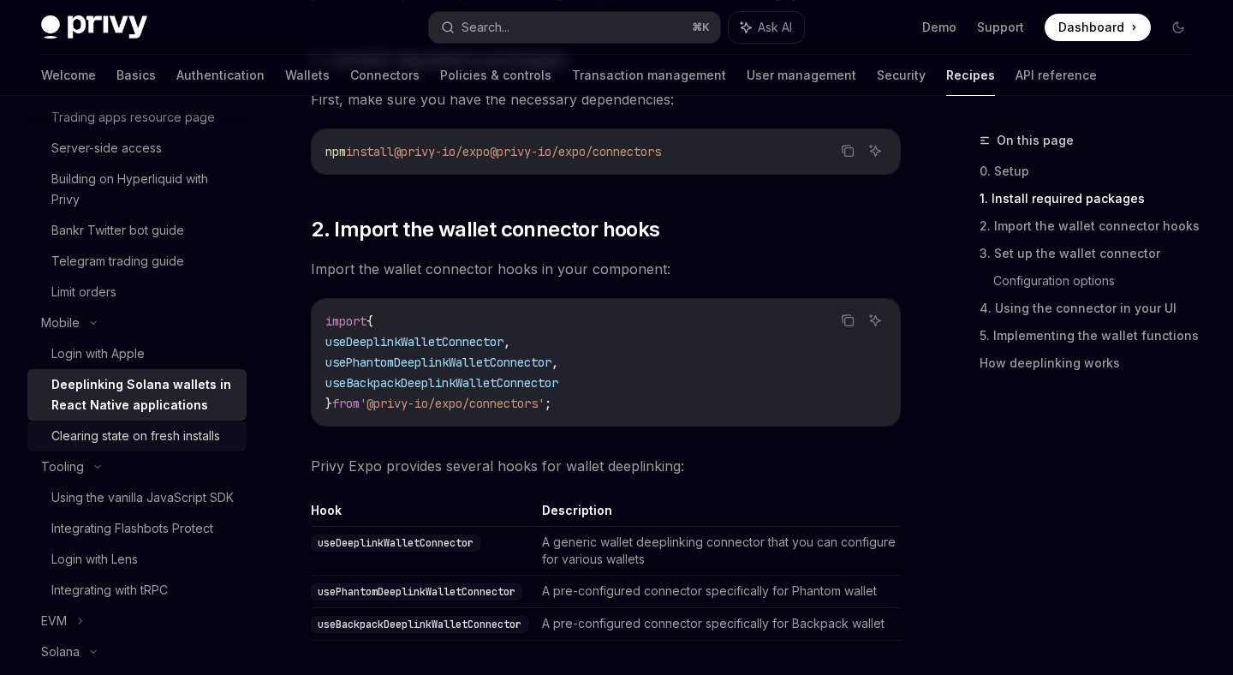
click at [140, 434] on div "Clearing state on fresh installs" at bounding box center [135, 436] width 169 height 21
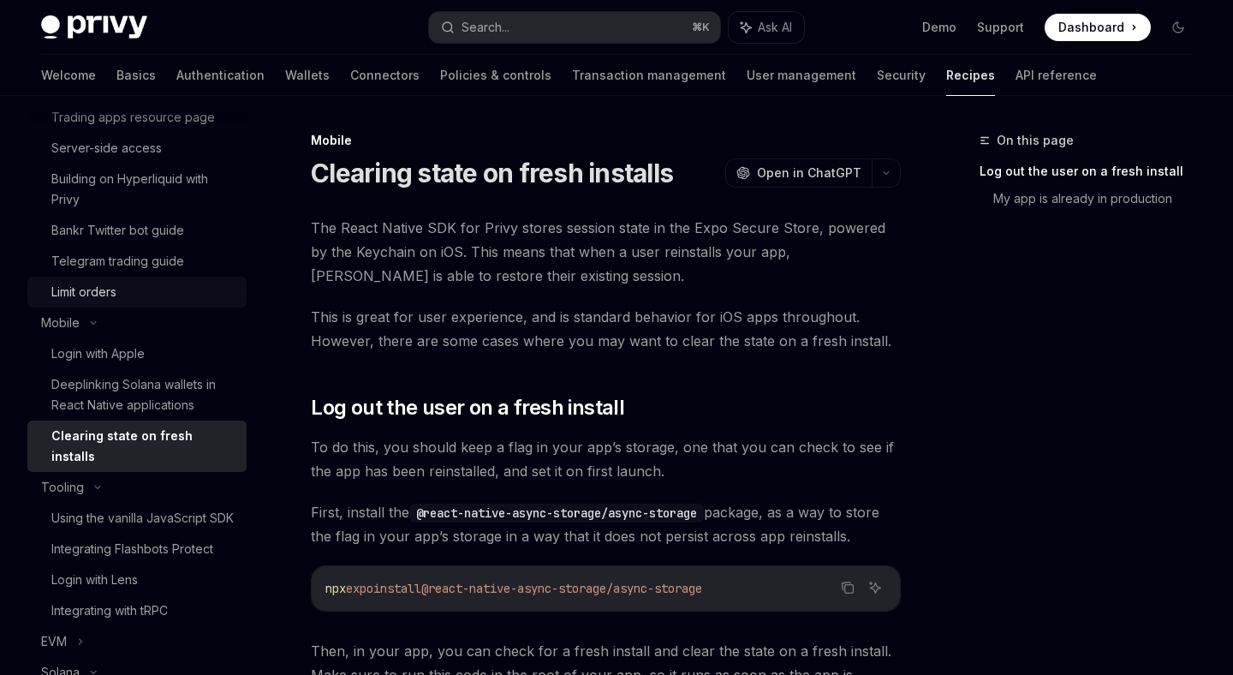
click at [125, 284] on div "Limit orders" at bounding box center [143, 292] width 185 height 21
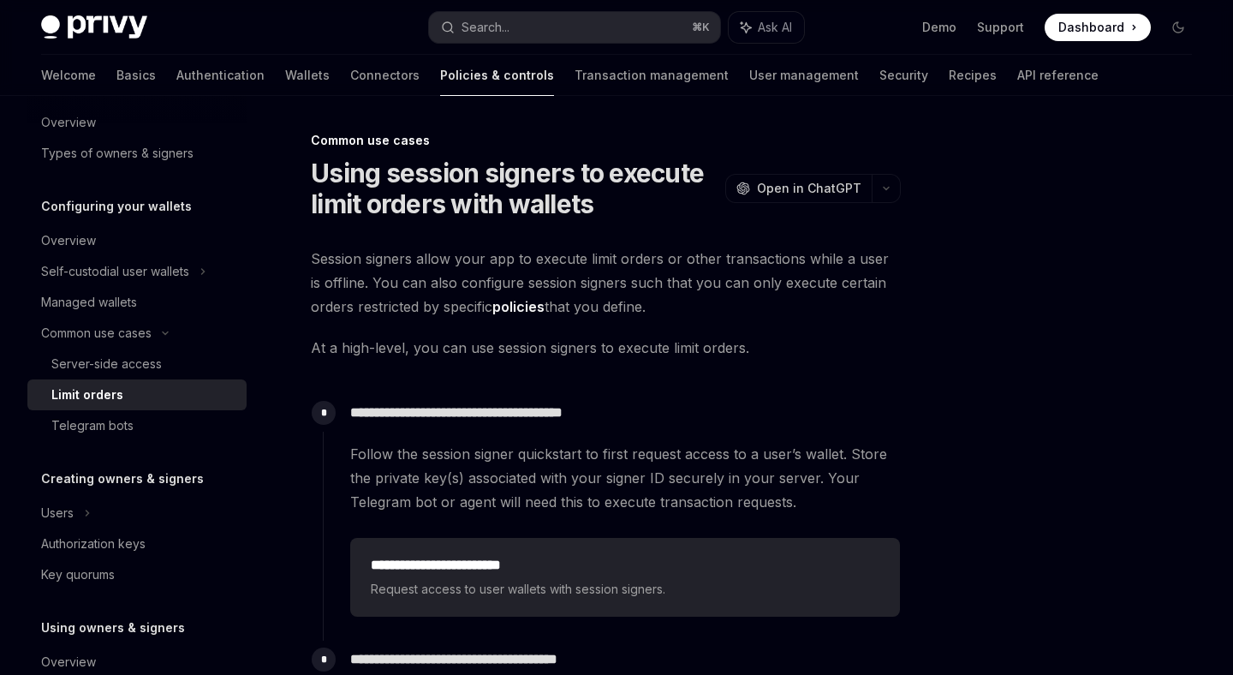
scroll to position [105, 0]
click at [153, 363] on div "Server-side access" at bounding box center [106, 362] width 110 height 21
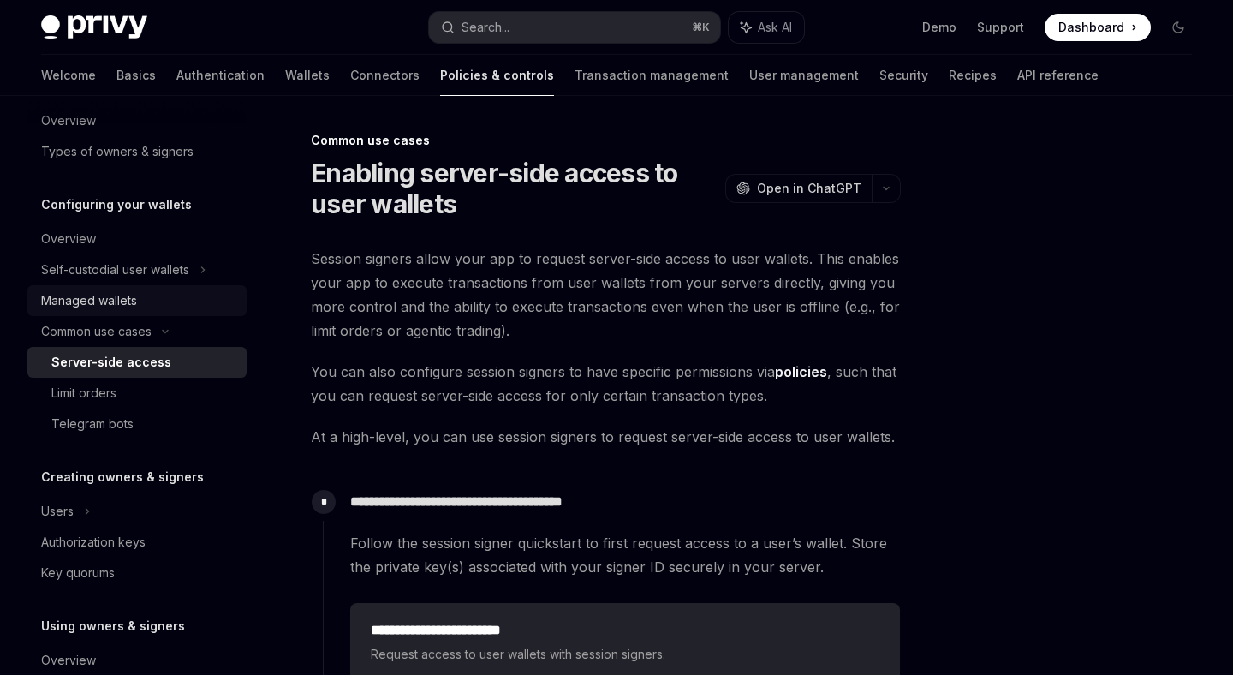
click at [145, 310] on div "Managed wallets" at bounding box center [138, 300] width 195 height 21
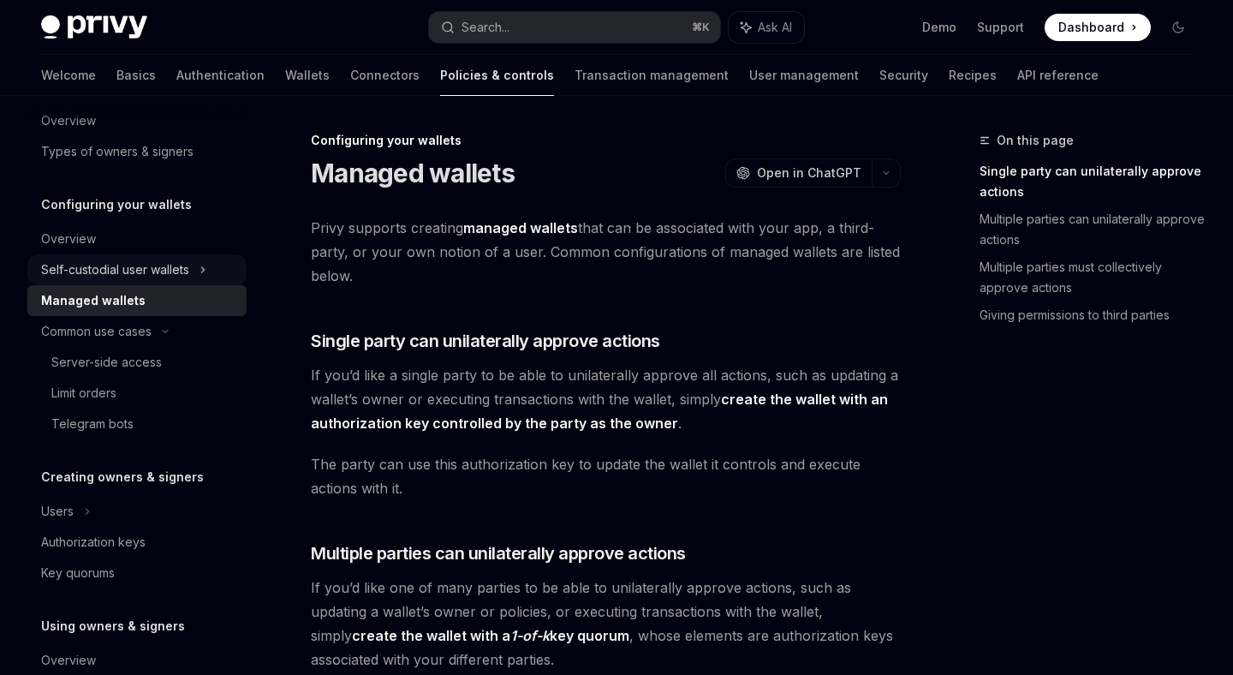
click at [152, 276] on div "Self-custodial user wallets" at bounding box center [115, 269] width 148 height 21
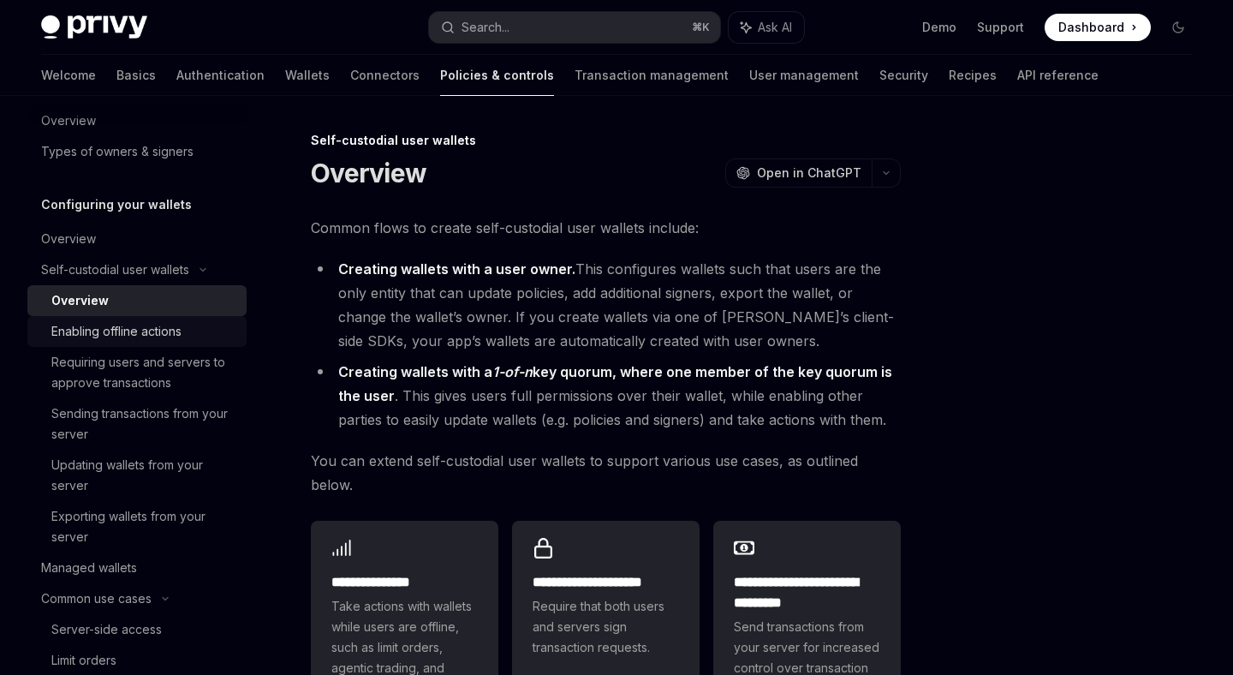
click at [156, 336] on div "Enabling offline actions" at bounding box center [116, 331] width 130 height 21
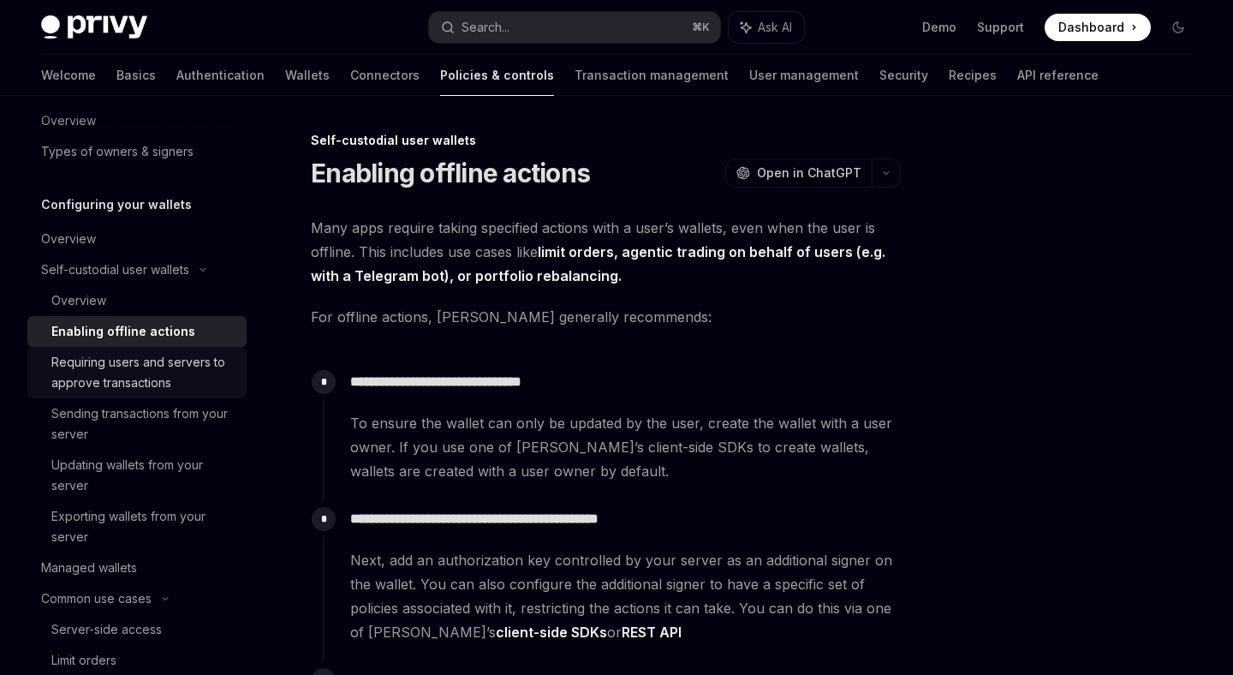
click at [165, 373] on div "Requiring users and servers to approve transactions" at bounding box center [143, 372] width 185 height 41
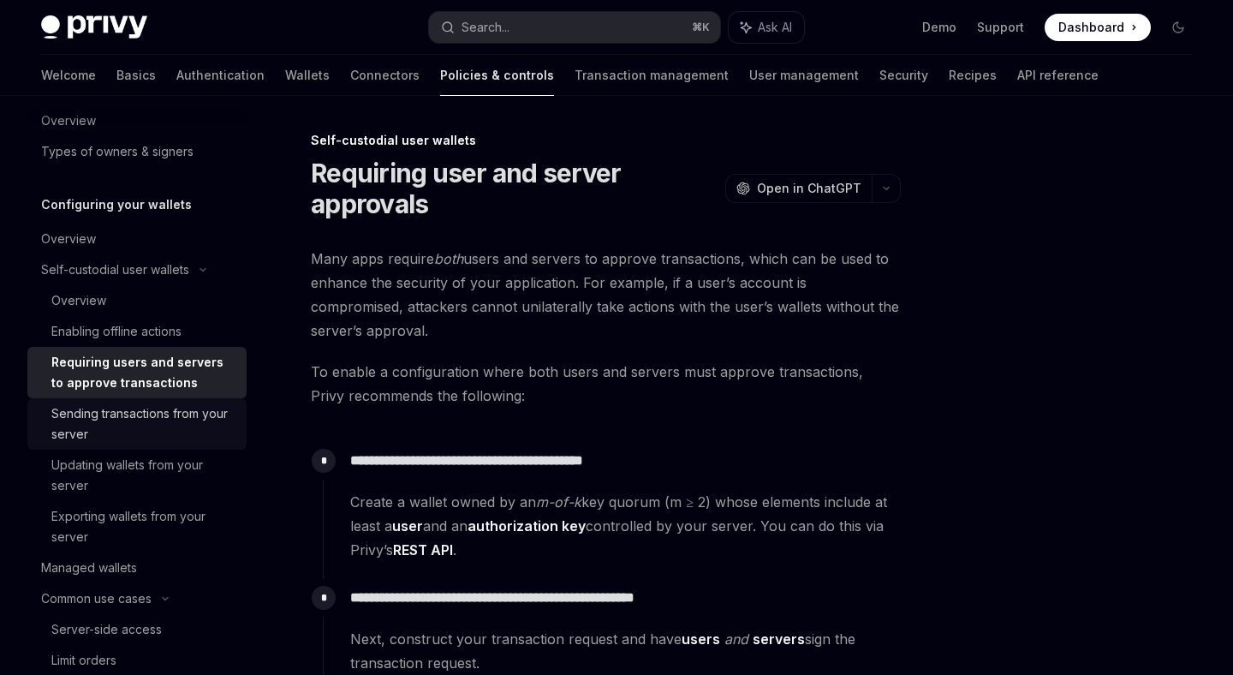
click at [170, 421] on div "Sending transactions from your server" at bounding box center [143, 423] width 185 height 41
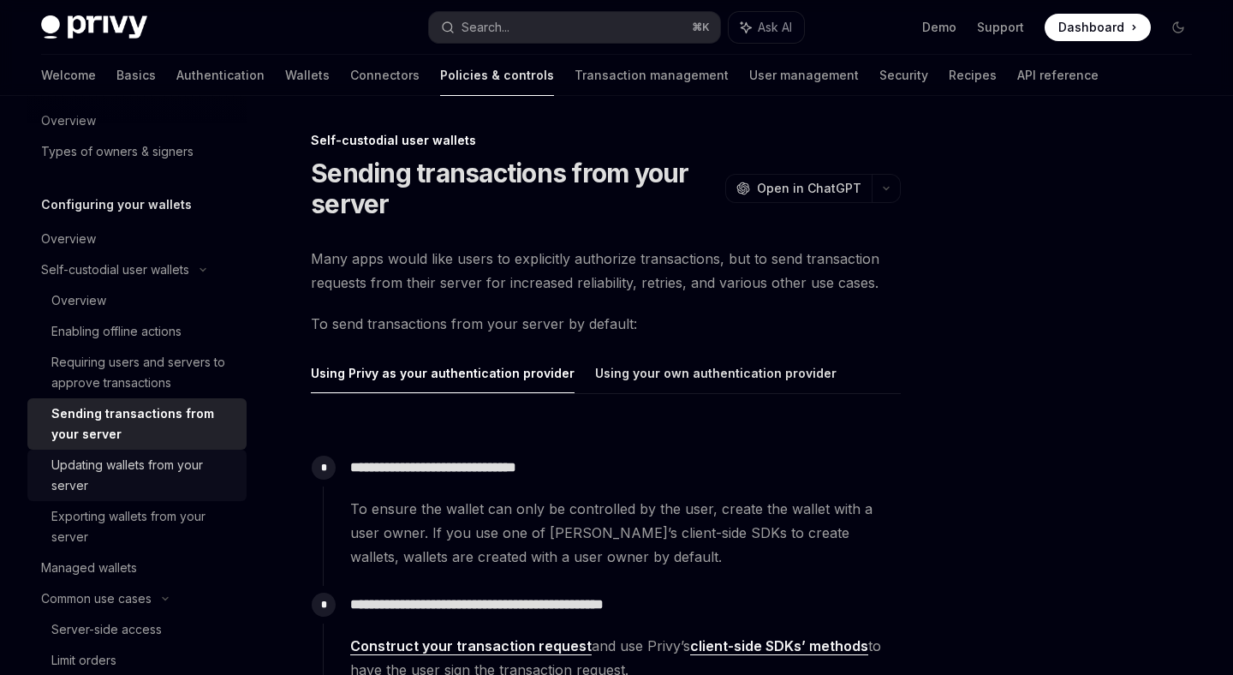
click at [176, 469] on div "Updating wallets from your server" at bounding box center [143, 475] width 185 height 41
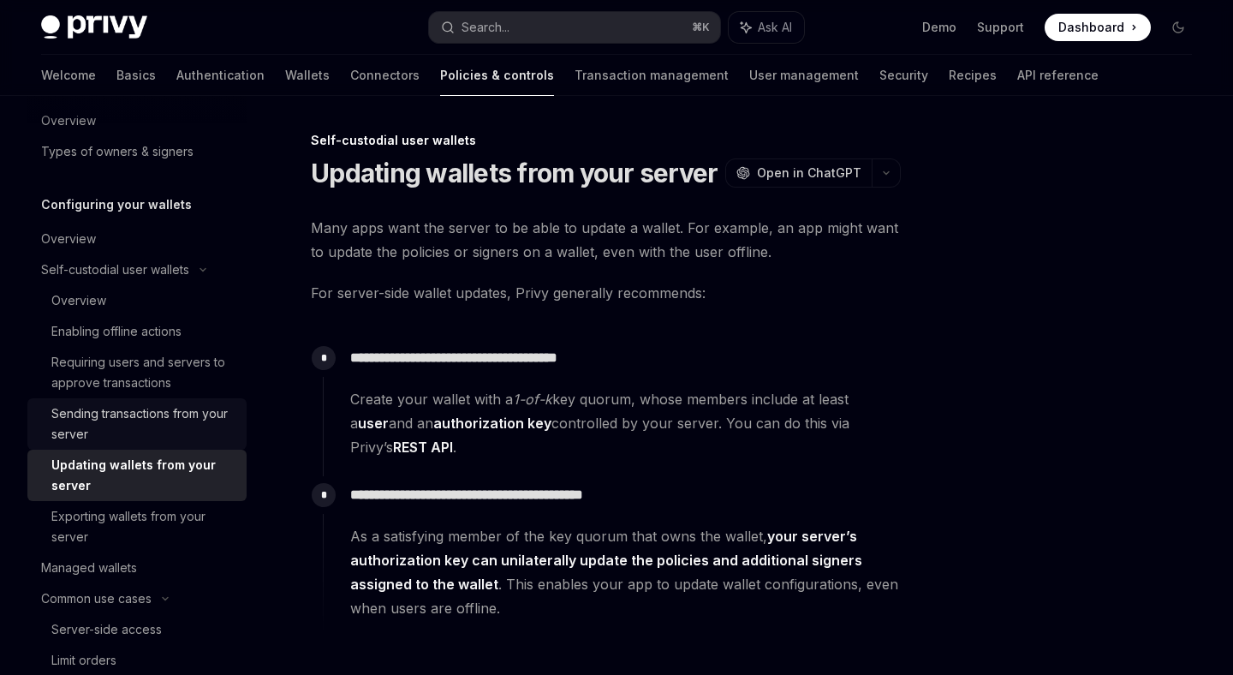
click at [183, 424] on div "Sending transactions from your server" at bounding box center [143, 423] width 185 height 41
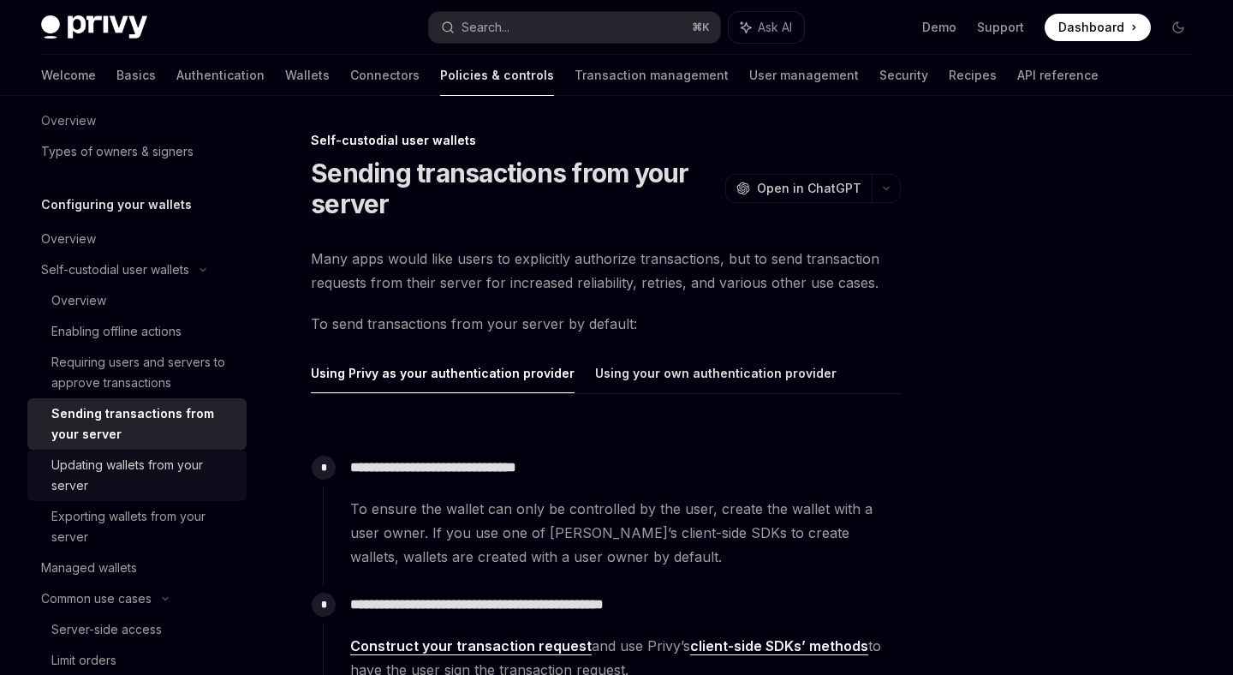
click at [183, 479] on div "Updating wallets from your server" at bounding box center [143, 475] width 185 height 41
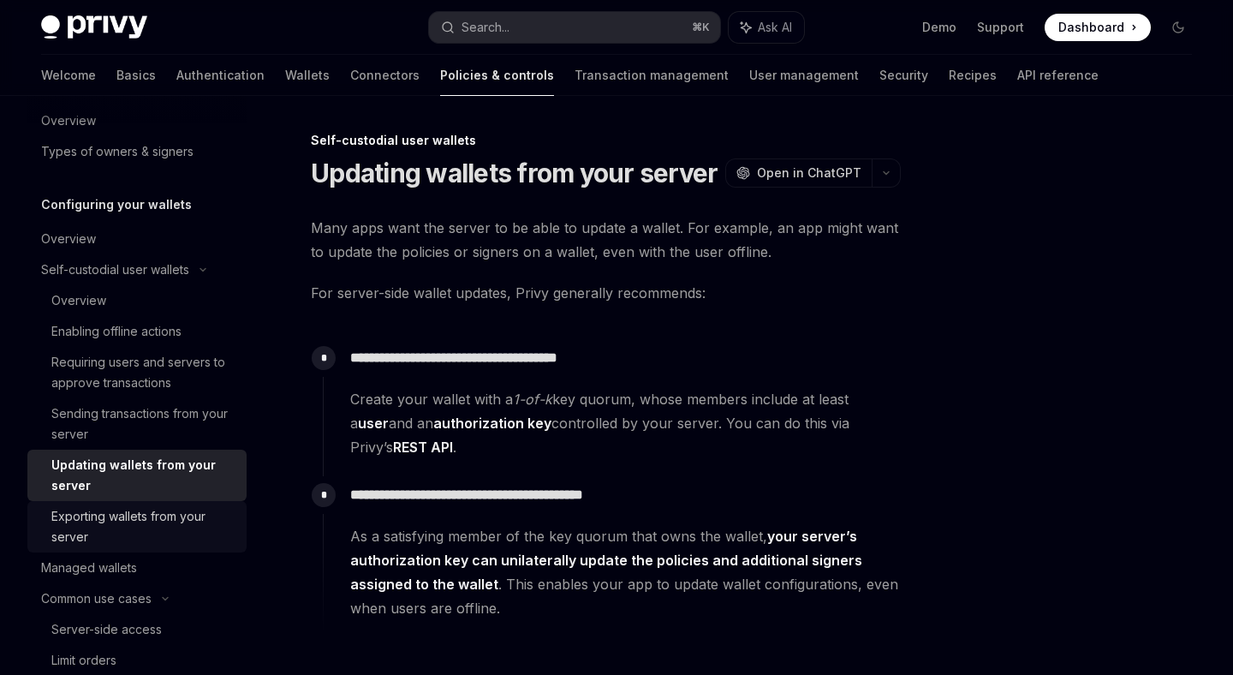
click at [177, 532] on div "Exporting wallets from your server" at bounding box center [143, 526] width 185 height 41
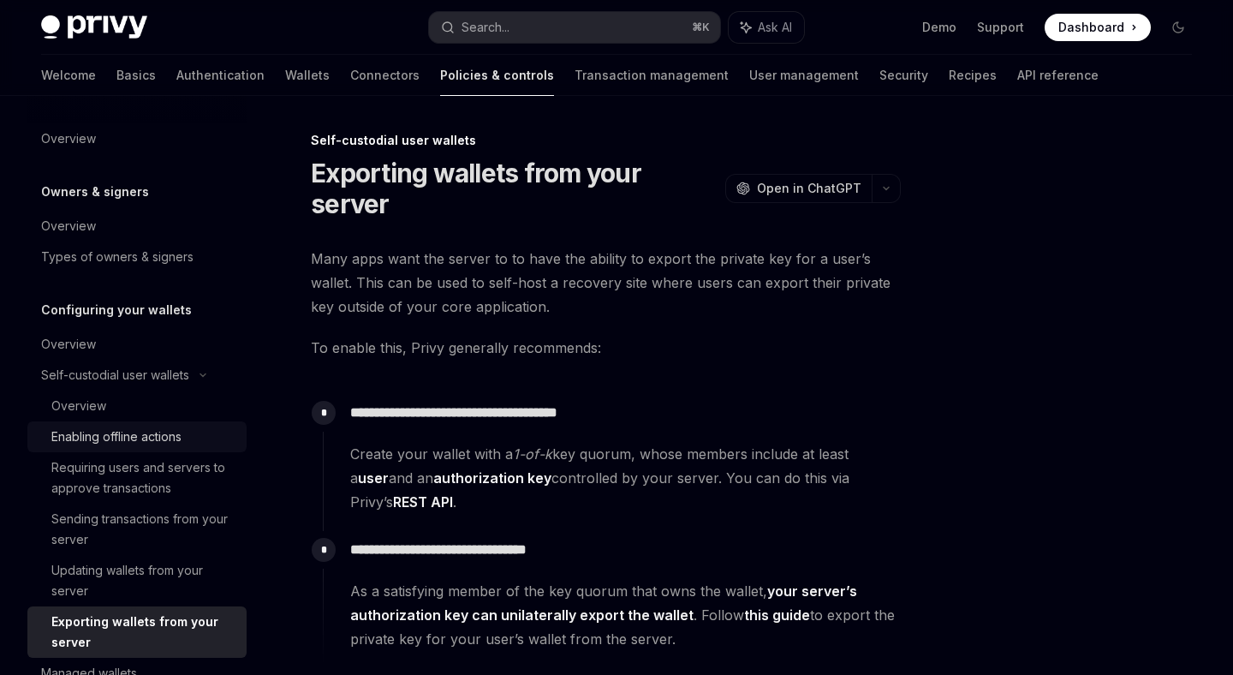
scroll to position [1, 0]
click at [126, 336] on div "Overview" at bounding box center [138, 343] width 195 height 21
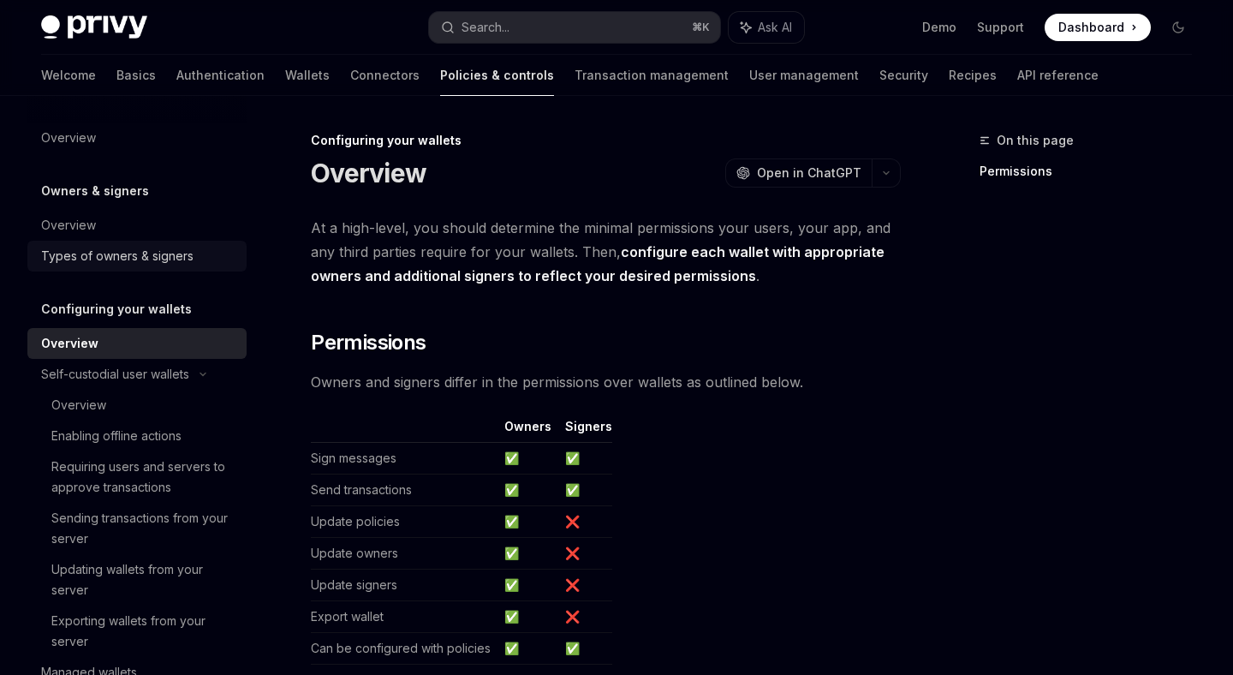
click at [127, 246] on div "Types of owners & signers" at bounding box center [117, 256] width 152 height 21
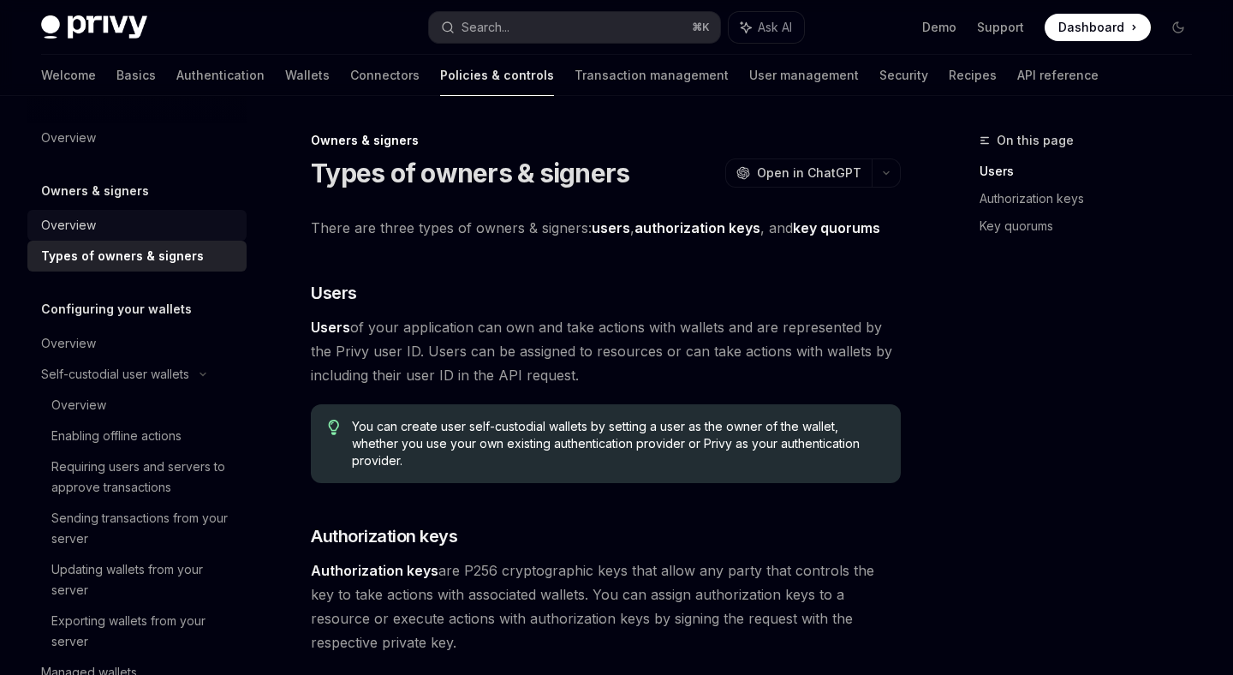
click at [135, 224] on div "Overview" at bounding box center [138, 225] width 195 height 21
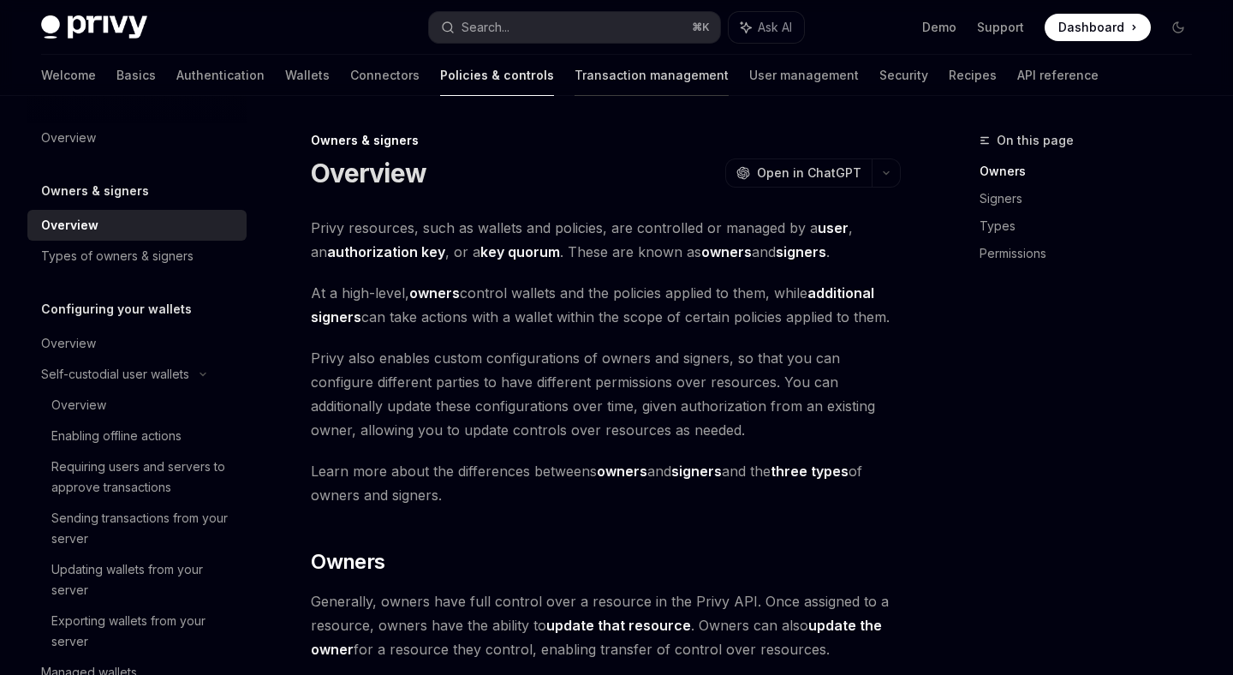
click at [575, 81] on link "Transaction management" at bounding box center [652, 75] width 154 height 41
type textarea "*"
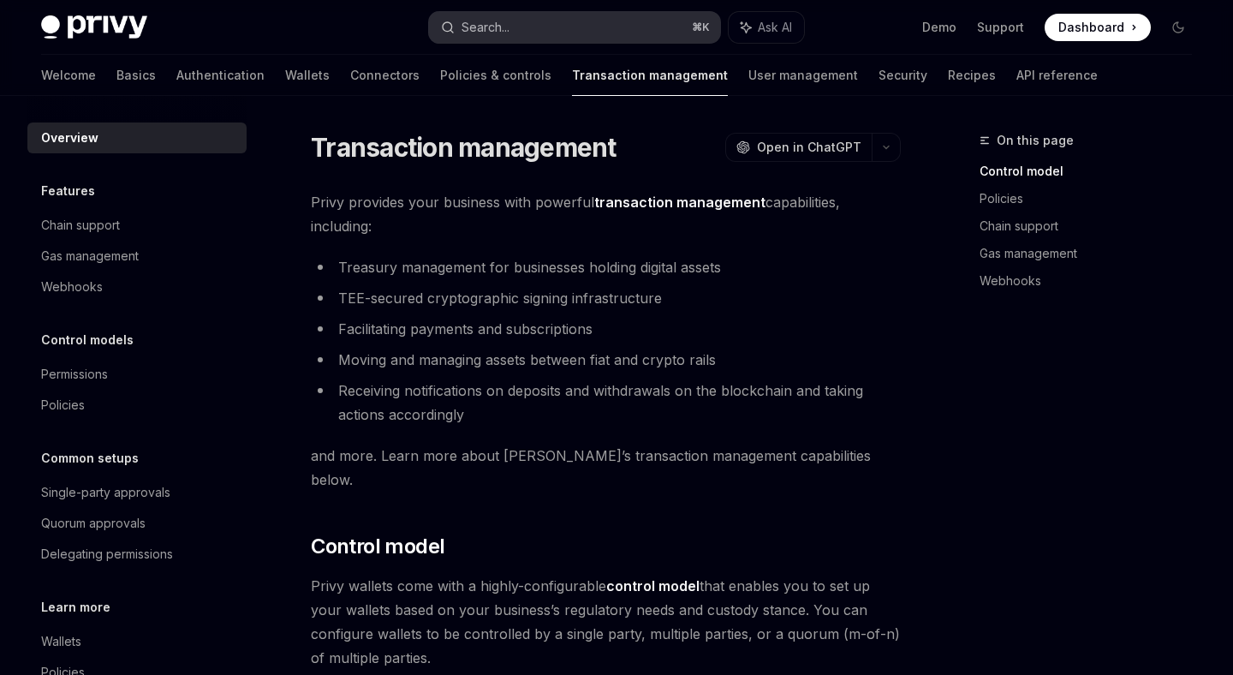
click at [480, 33] on div "Search..." at bounding box center [486, 27] width 48 height 21
